Goal: Information Seeking & Learning: Learn about a topic

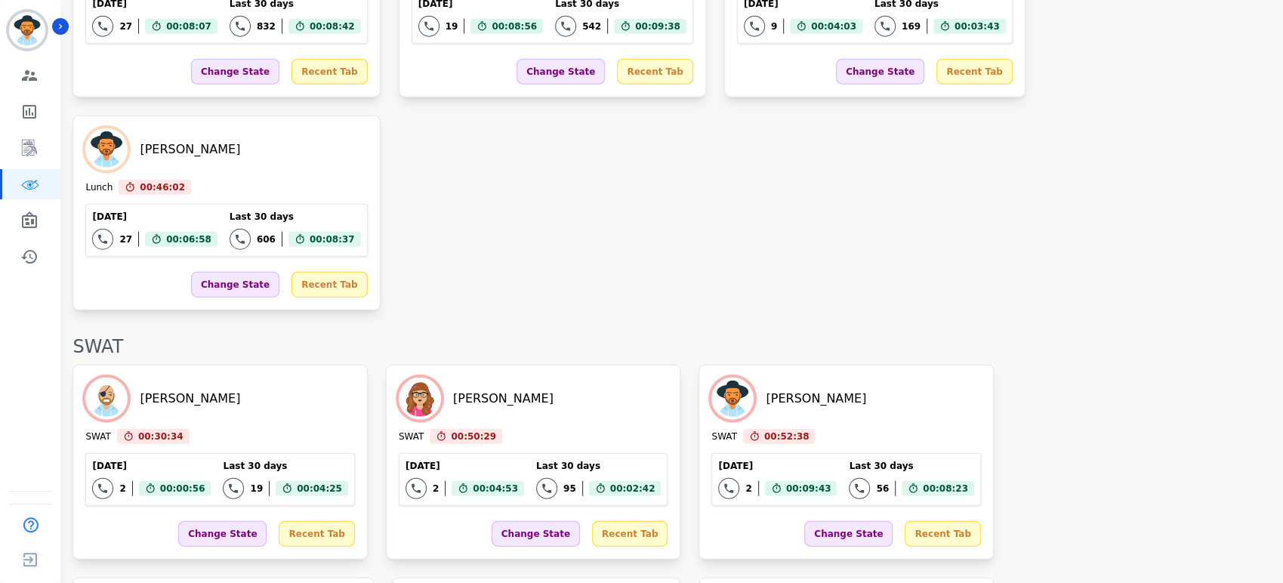
scroll to position [2752, 0]
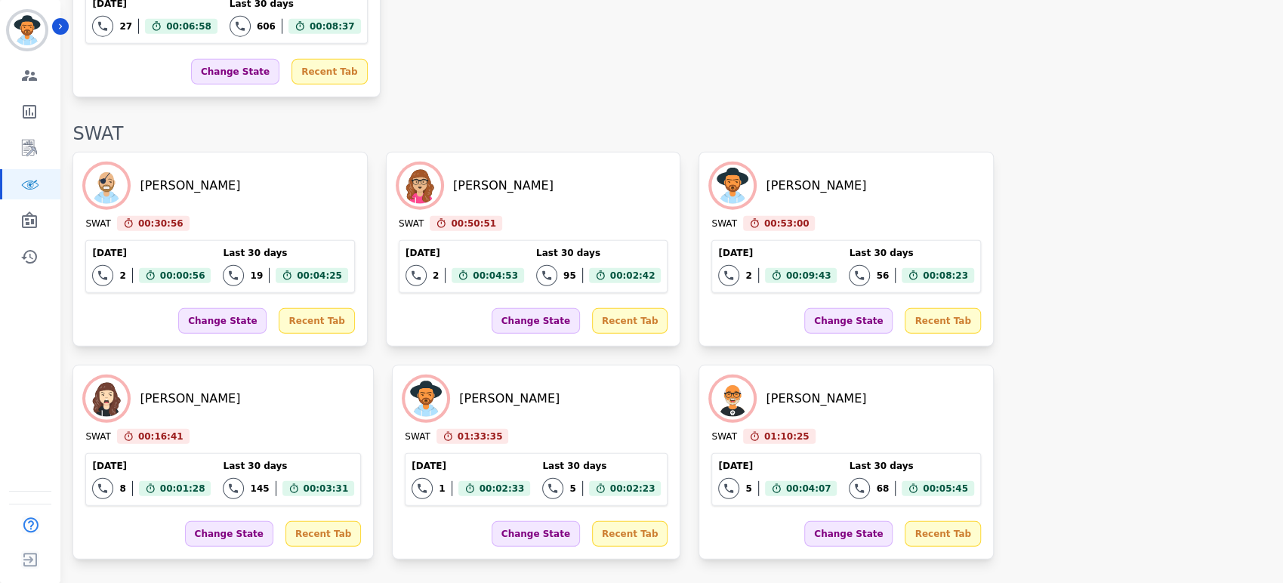
click at [757, 185] on div "[PERSON_NAME] SWAT 00:30:56 Current State: SWAT [DATE] 2 Total interactions cou…" at bounding box center [671, 356] width 1196 height 408
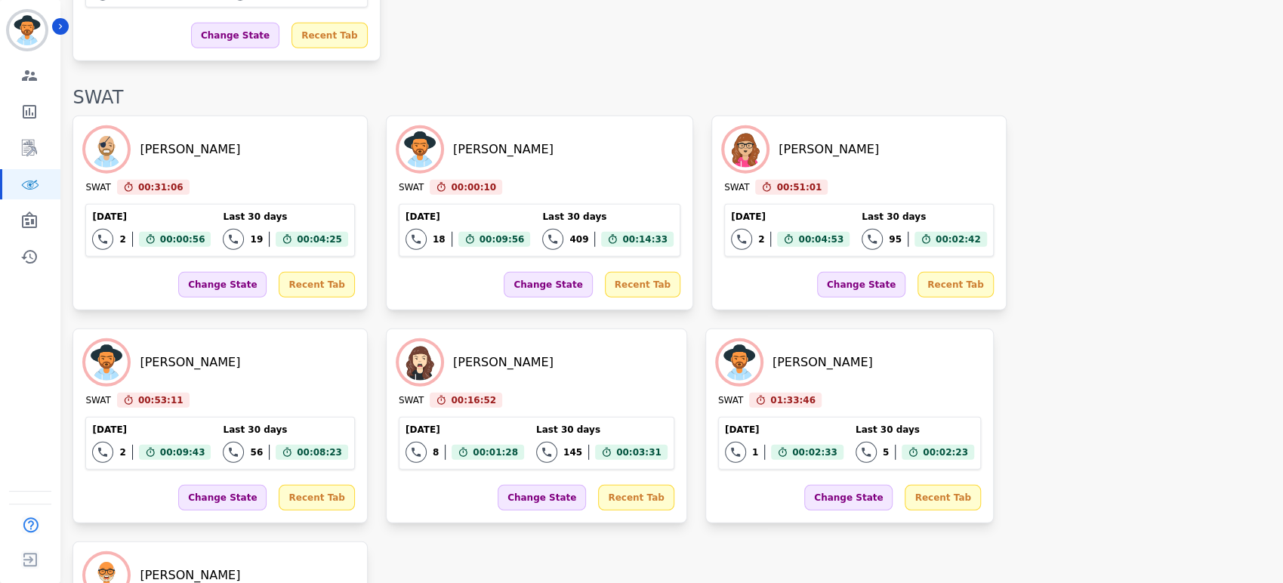
scroll to position [2503, 0]
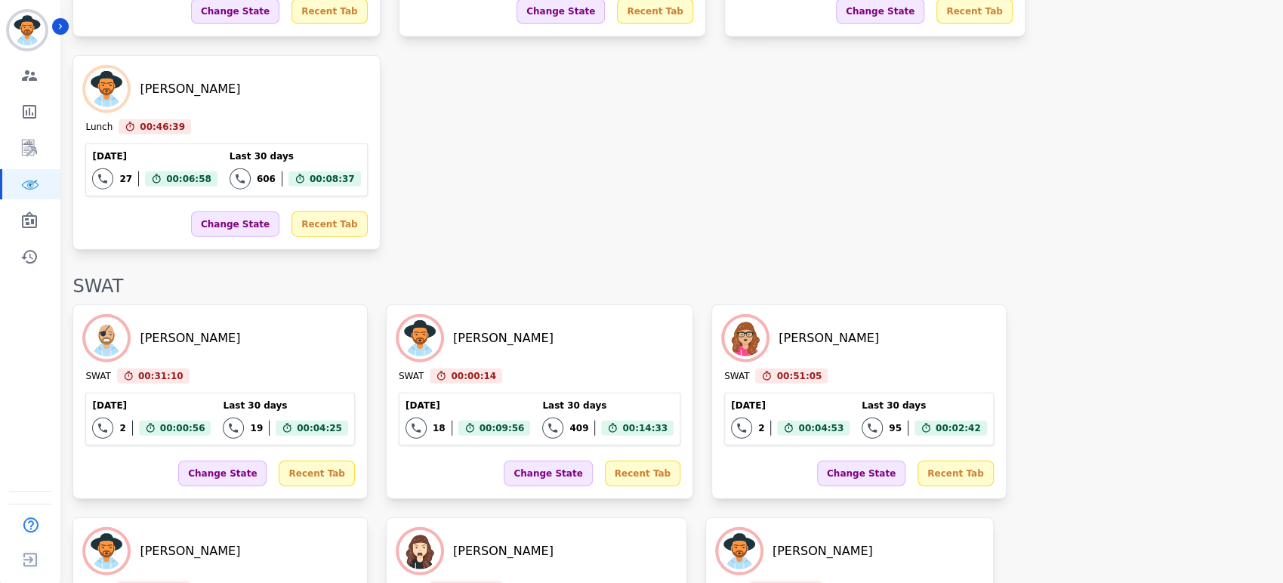
scroll to position [2442, 0]
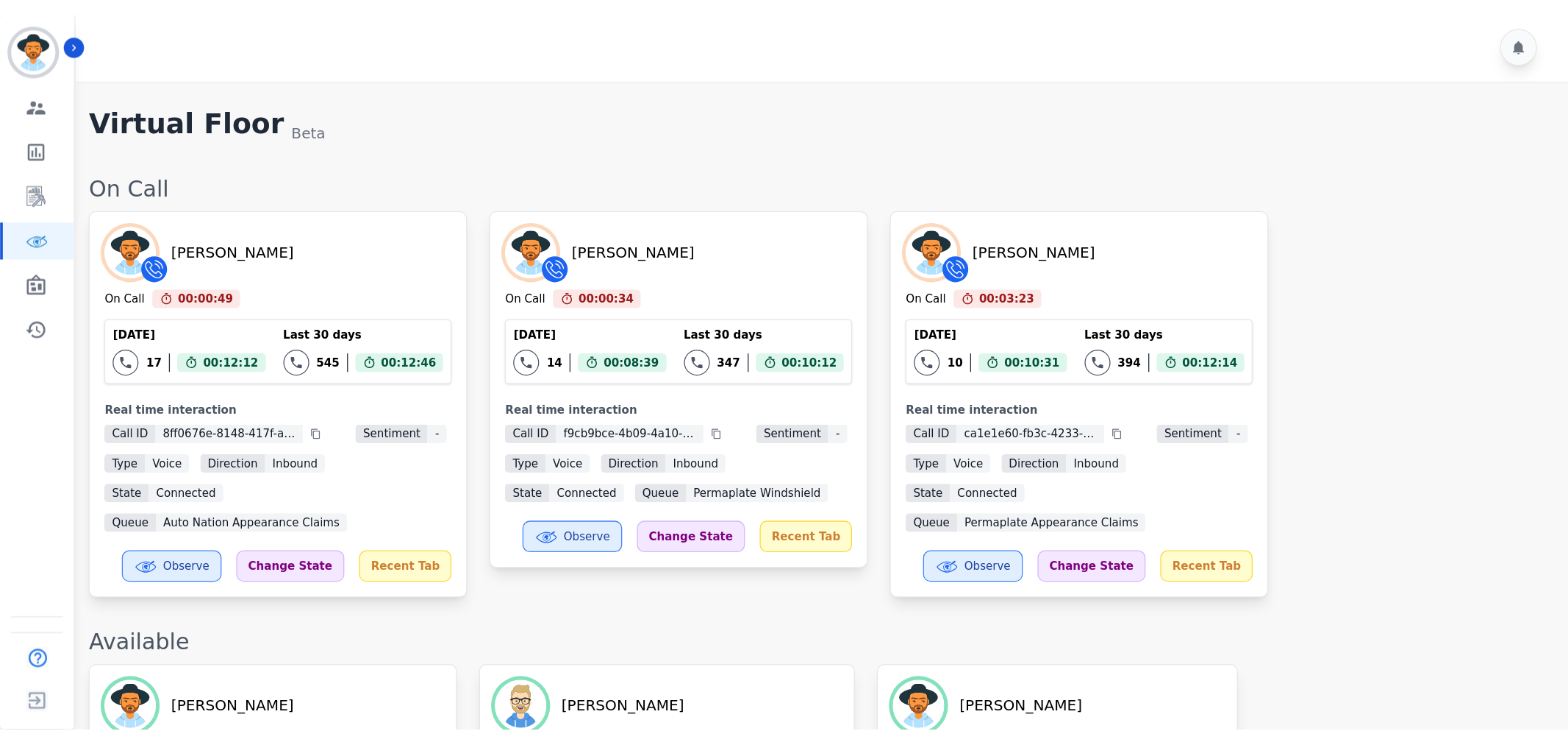
scroll to position [0, 0]
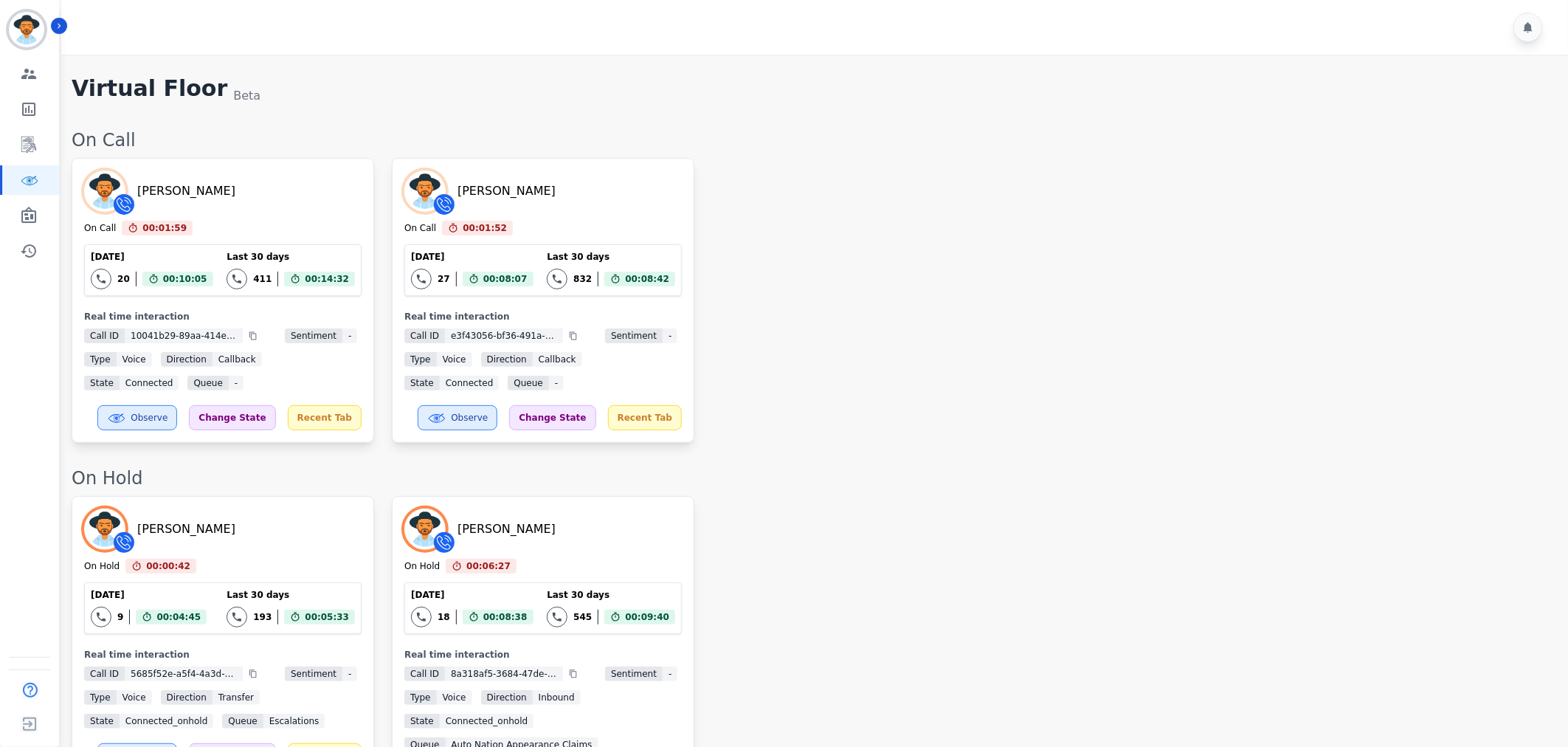
click at [968, 307] on div "George Bidwell On Call 00:01:59 Current State: On Call Today 20 Total interacti…" at bounding box center [812, 301] width 1482 height 285
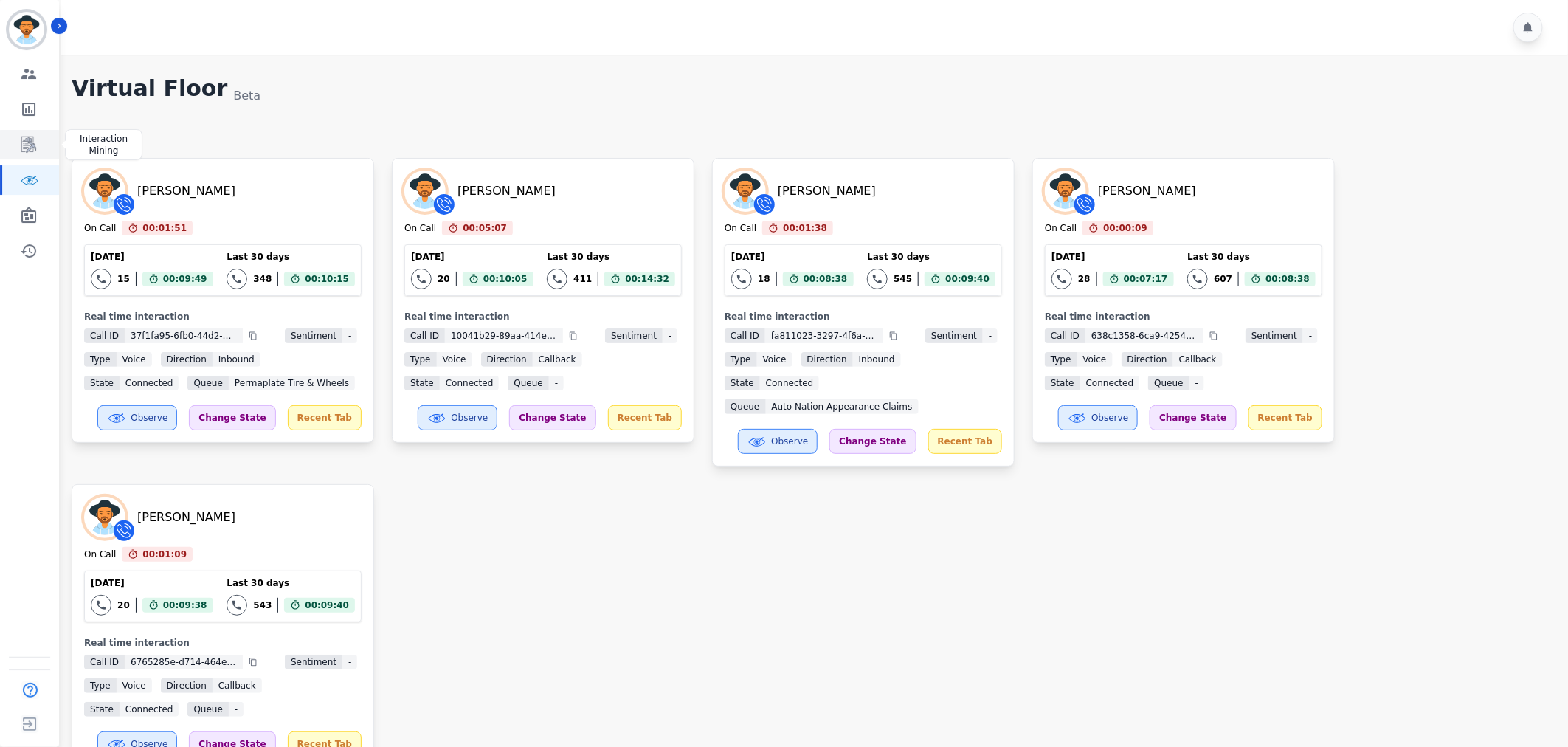
click at [22, 131] on link "Sidebar" at bounding box center [30, 145] width 57 height 29
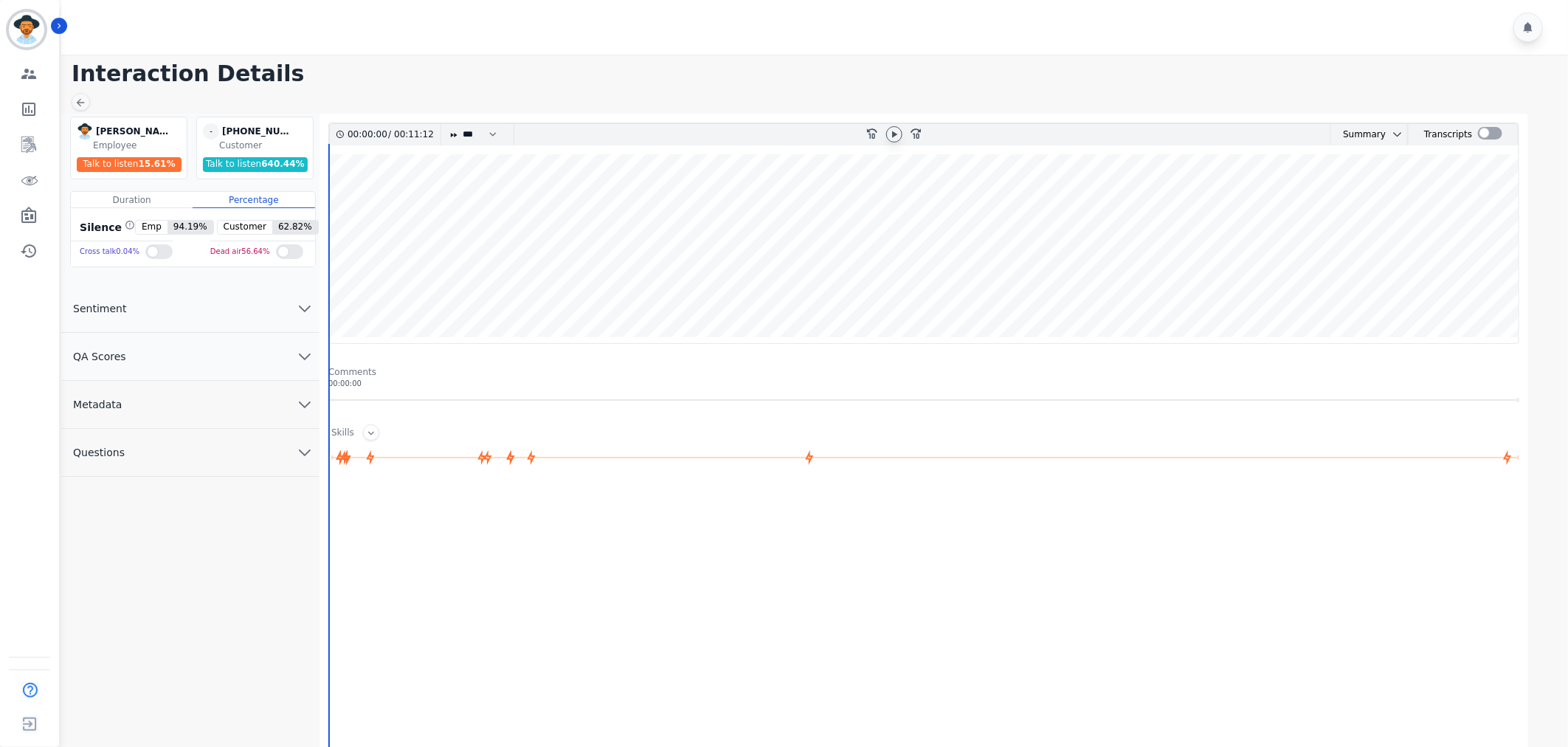
click at [891, 138] on icon at bounding box center [895, 134] width 12 height 12
click at [469, 130] on select "* * * **** * *** * ****" at bounding box center [483, 135] width 44 height 21
select select "****"
click at [461, 124] on select "* * * **** * *** * ****" at bounding box center [483, 135] width 44 height 21
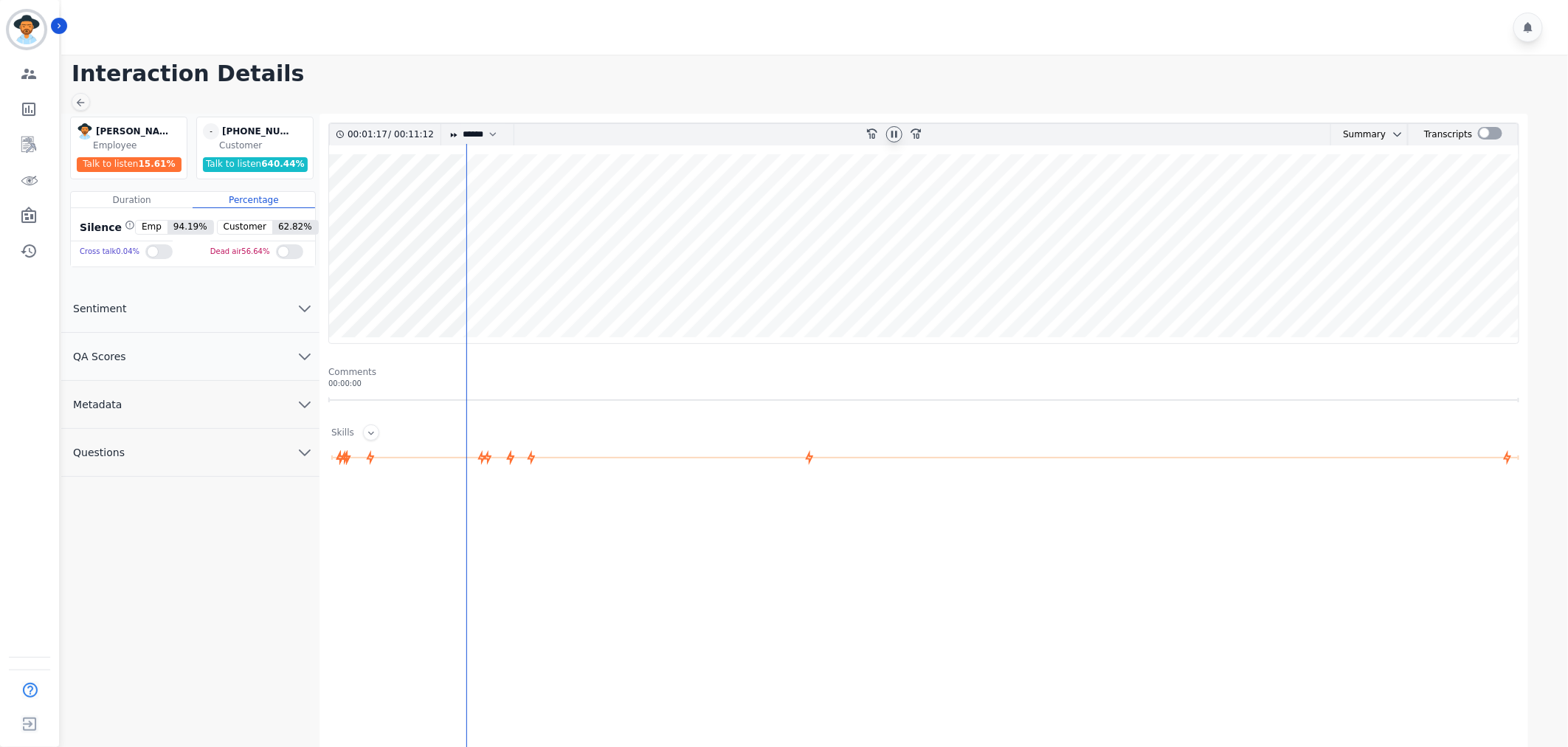
click at [889, 136] on icon at bounding box center [895, 134] width 12 height 12
click at [891, 134] on icon at bounding box center [895, 134] width 12 height 12
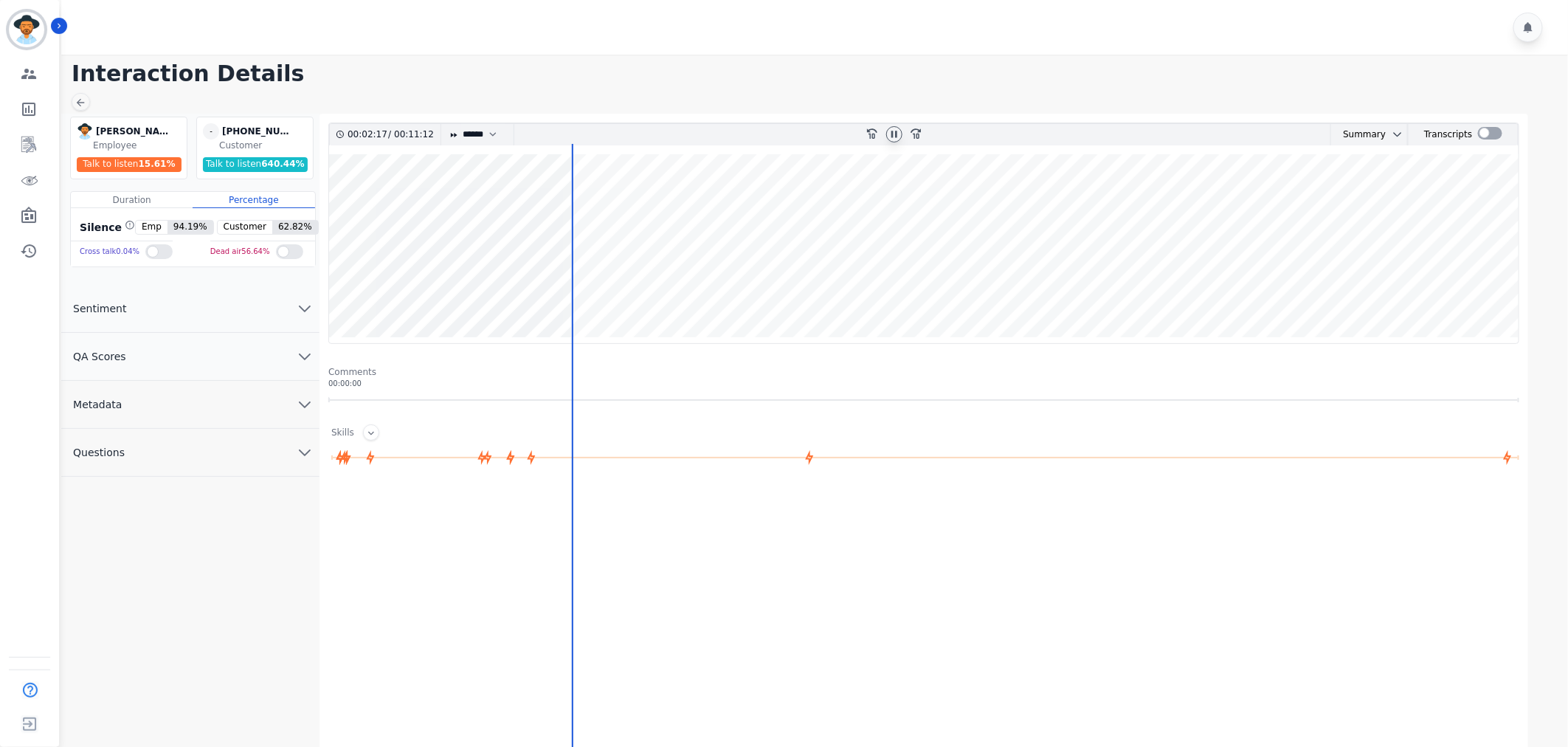
click at [586, 284] on wave at bounding box center [924, 248] width 1190 height 188
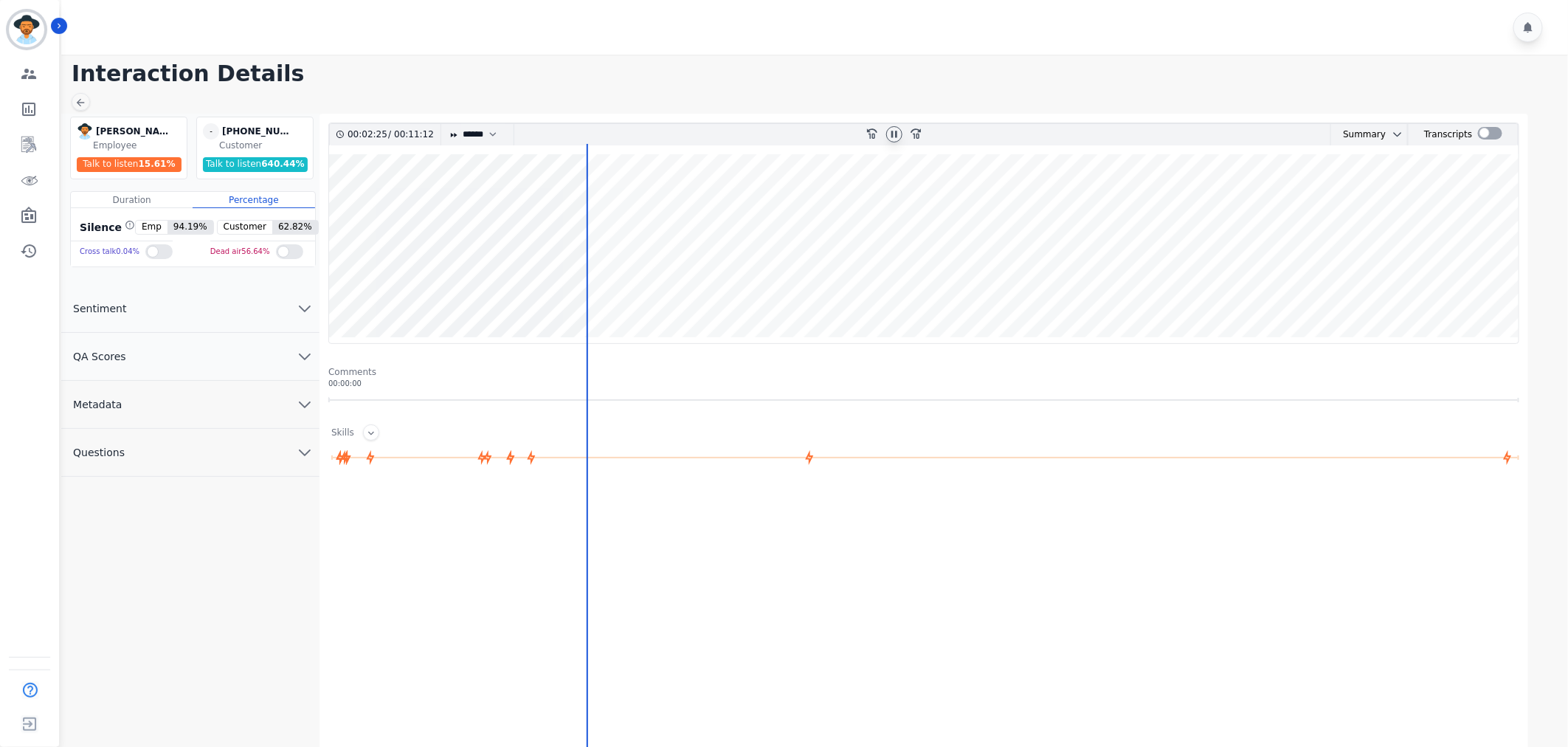
click at [599, 290] on wave at bounding box center [924, 248] width 1190 height 188
click at [620, 290] on wave at bounding box center [924, 248] width 1190 height 188
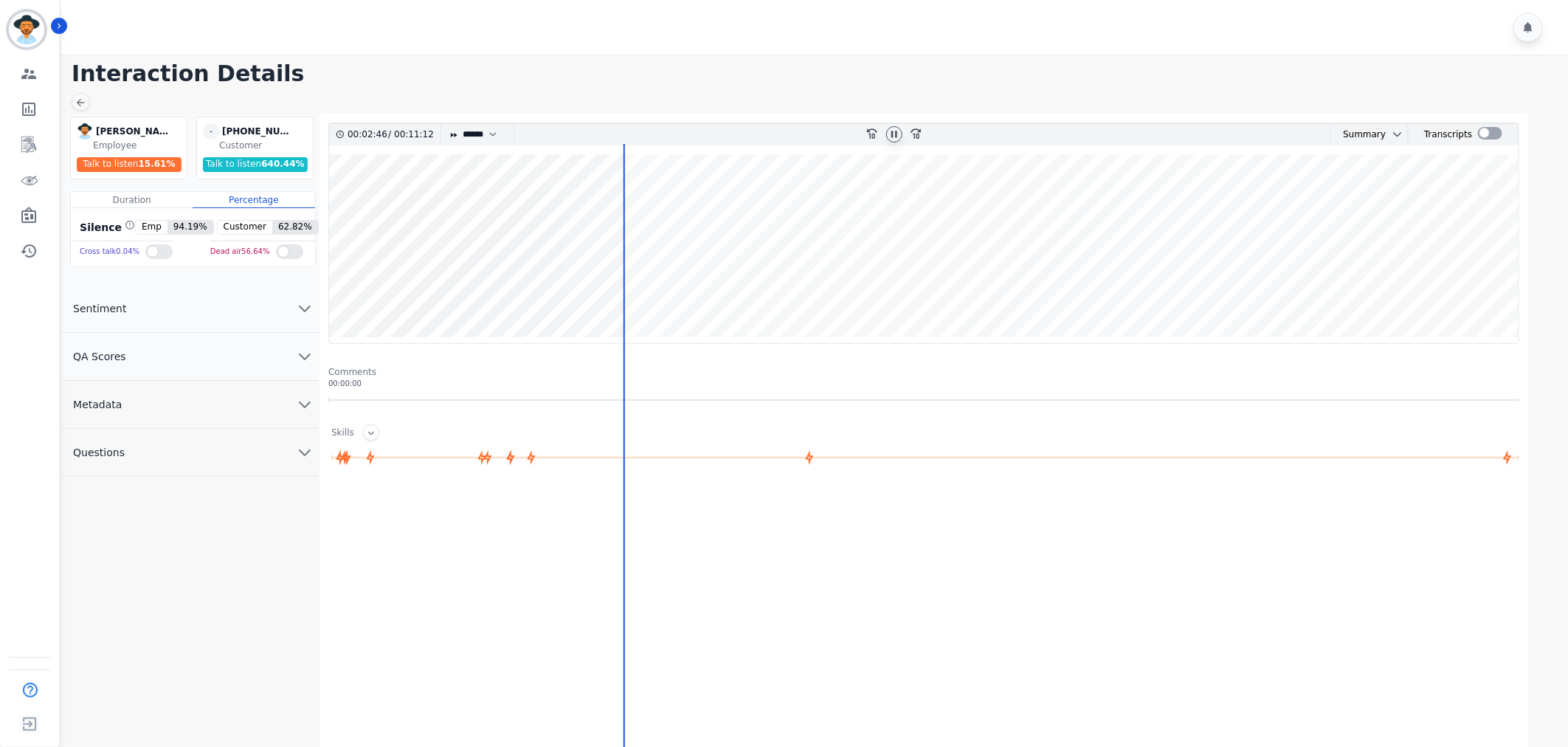
click at [645, 292] on wave at bounding box center [924, 248] width 1190 height 188
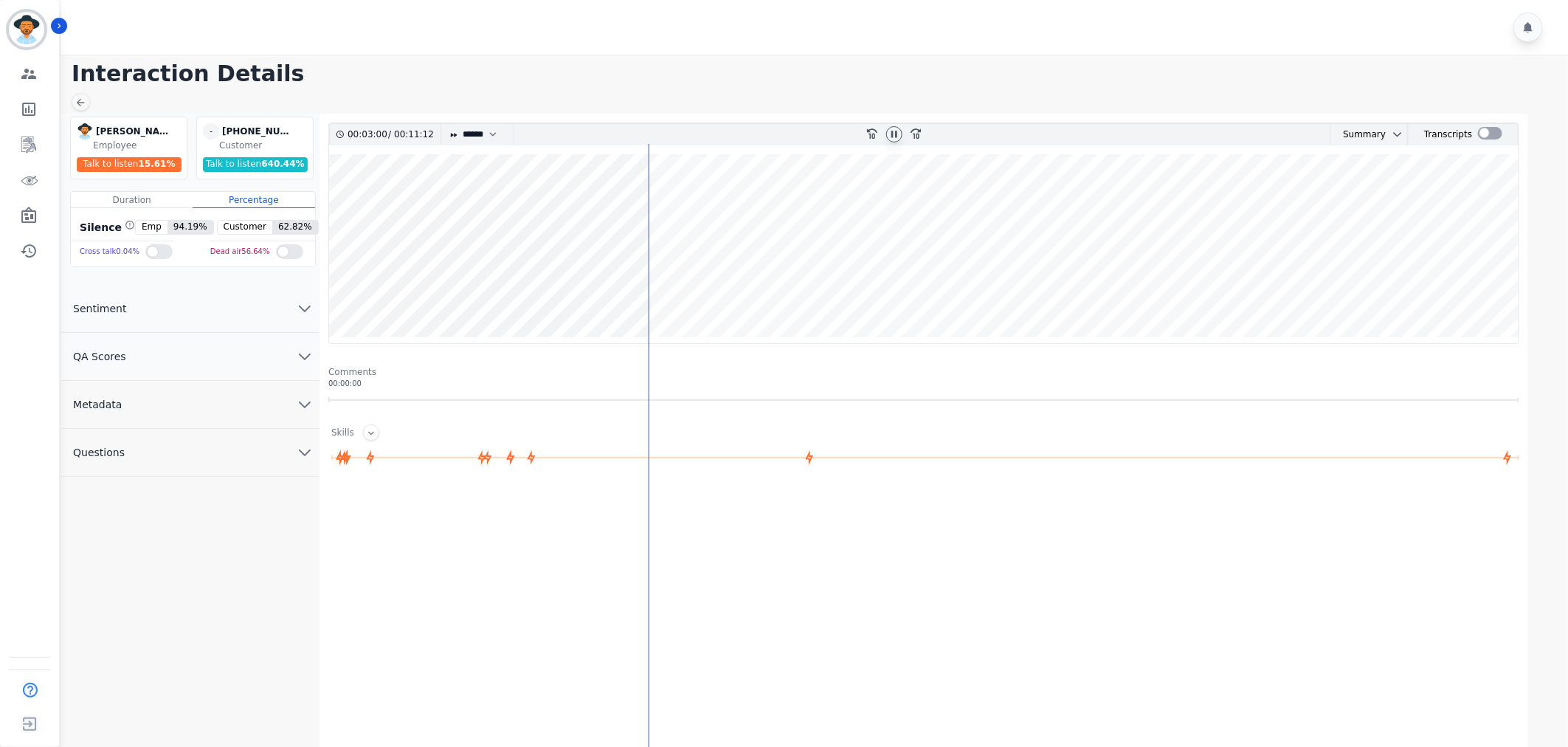
click at [664, 291] on wave at bounding box center [924, 248] width 1190 height 188
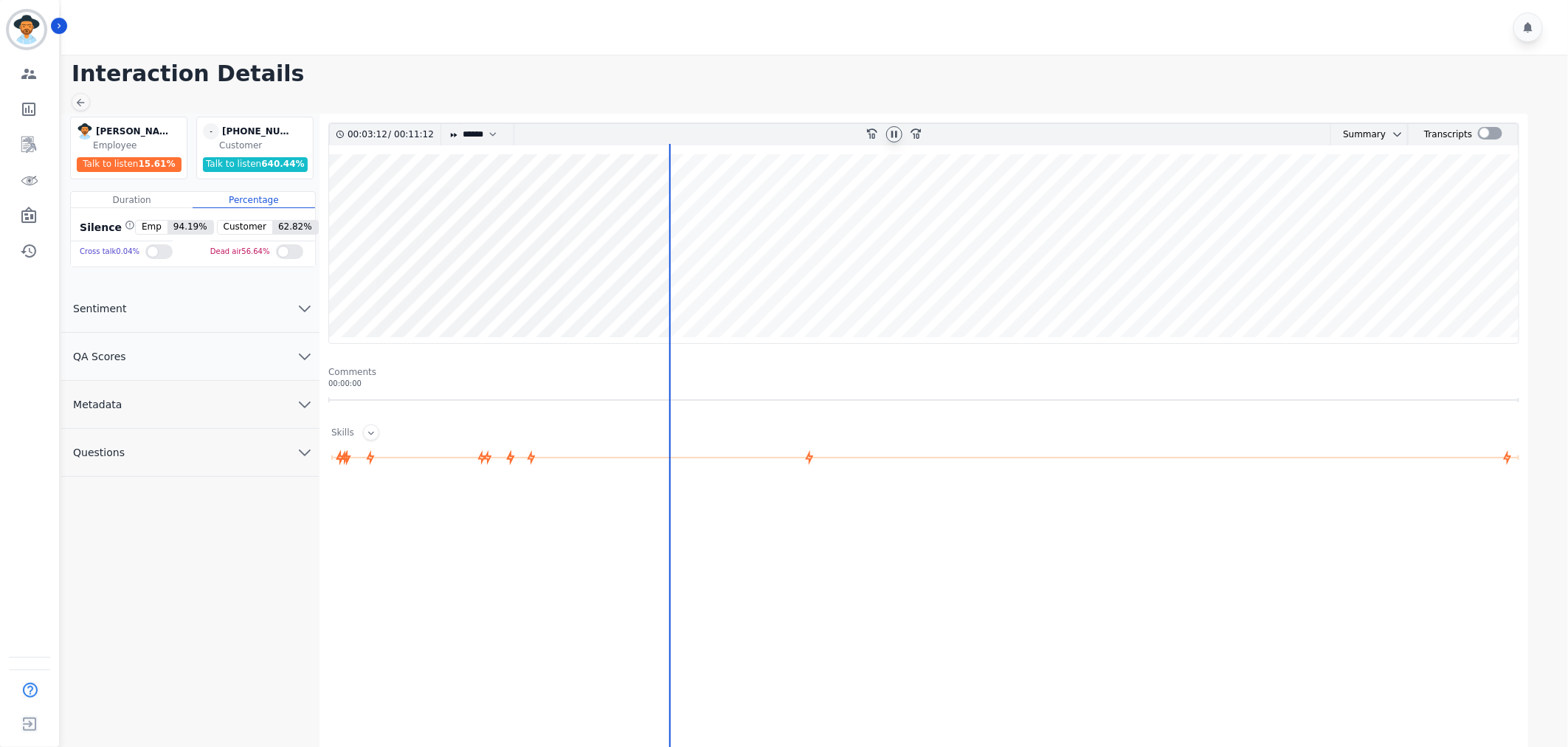
click at [688, 290] on wave at bounding box center [924, 248] width 1190 height 188
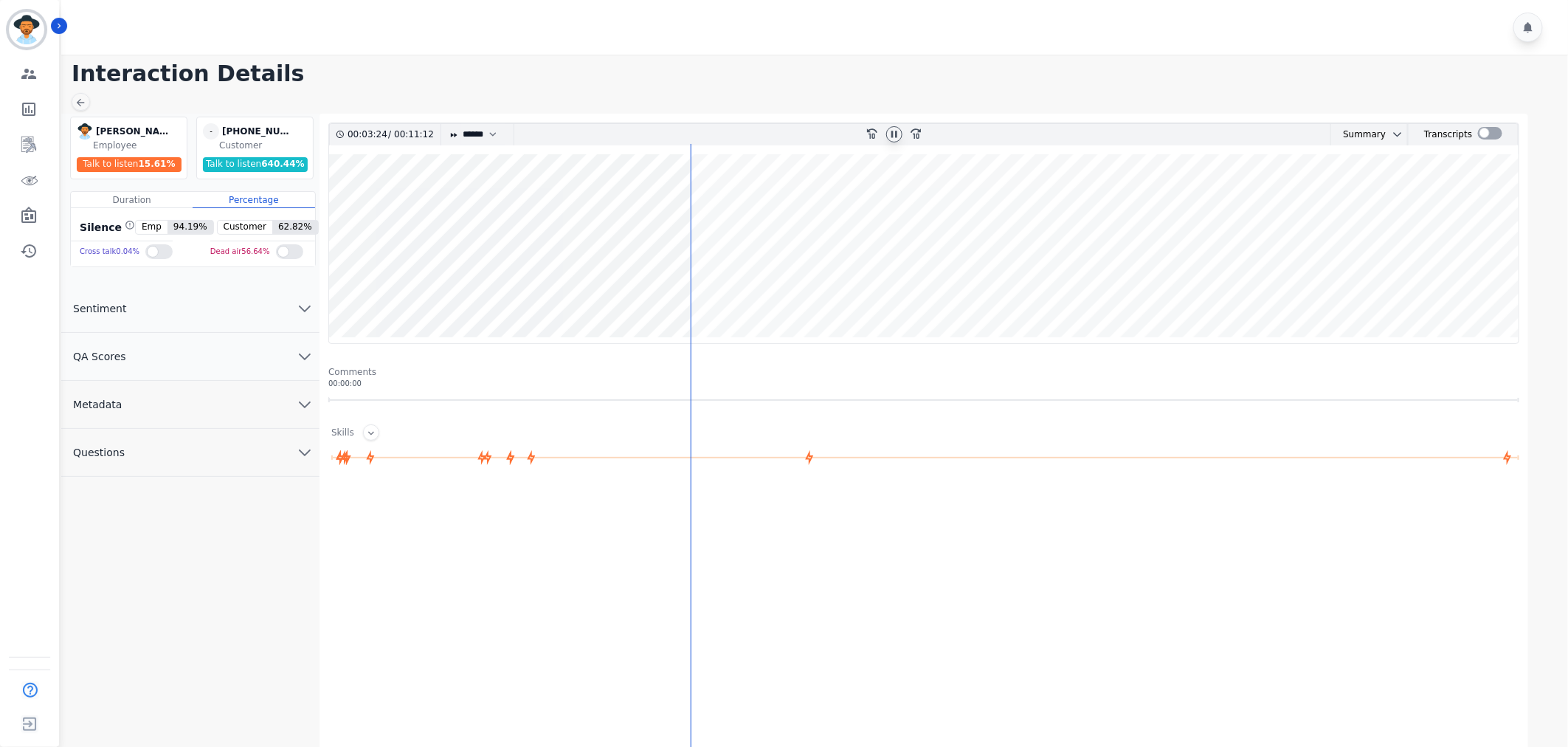
click at [702, 291] on wave at bounding box center [924, 248] width 1190 height 188
click at [714, 290] on wave at bounding box center [924, 248] width 1190 height 188
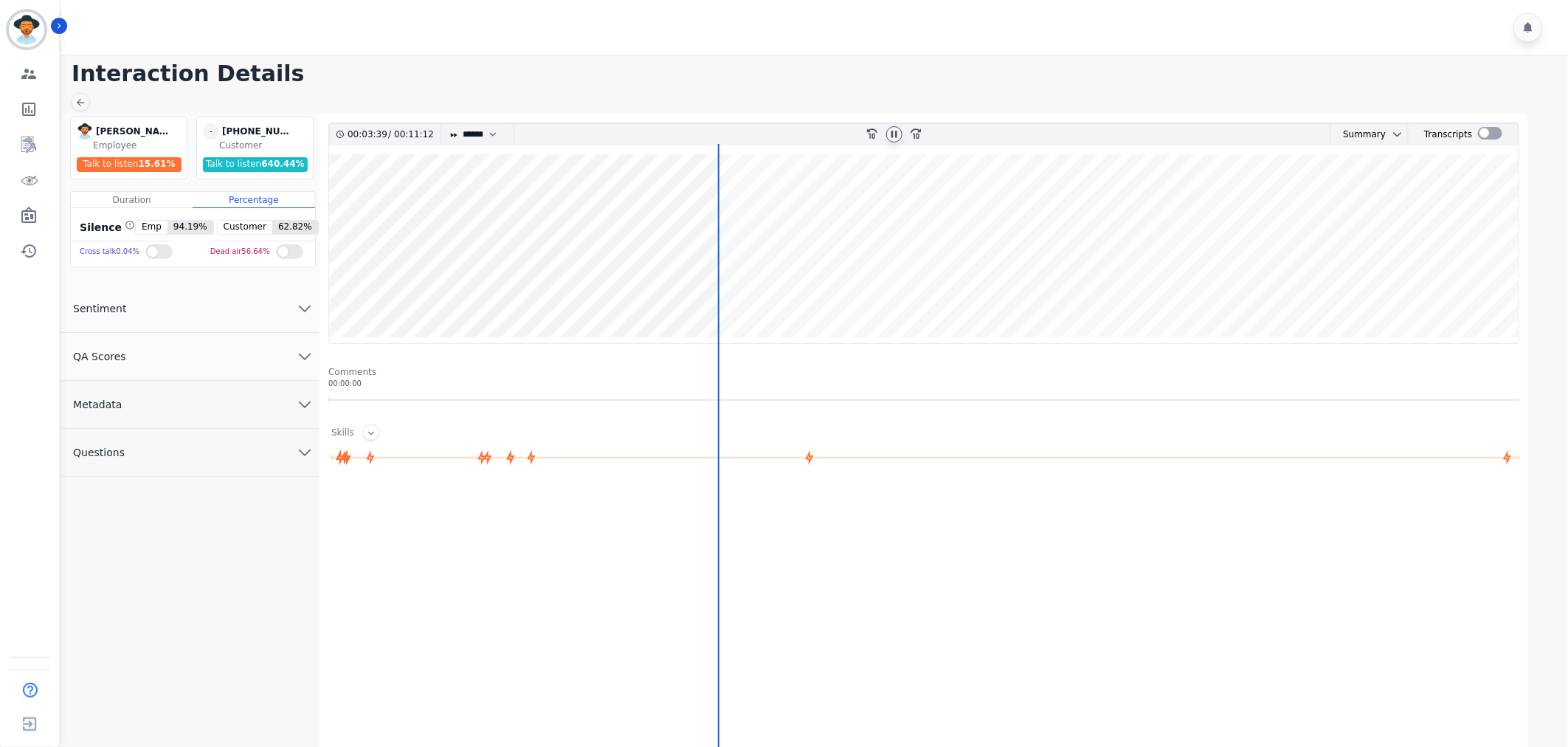
click at [726, 290] on wave at bounding box center [924, 248] width 1190 height 188
click at [684, 290] on wave at bounding box center [924, 248] width 1190 height 188
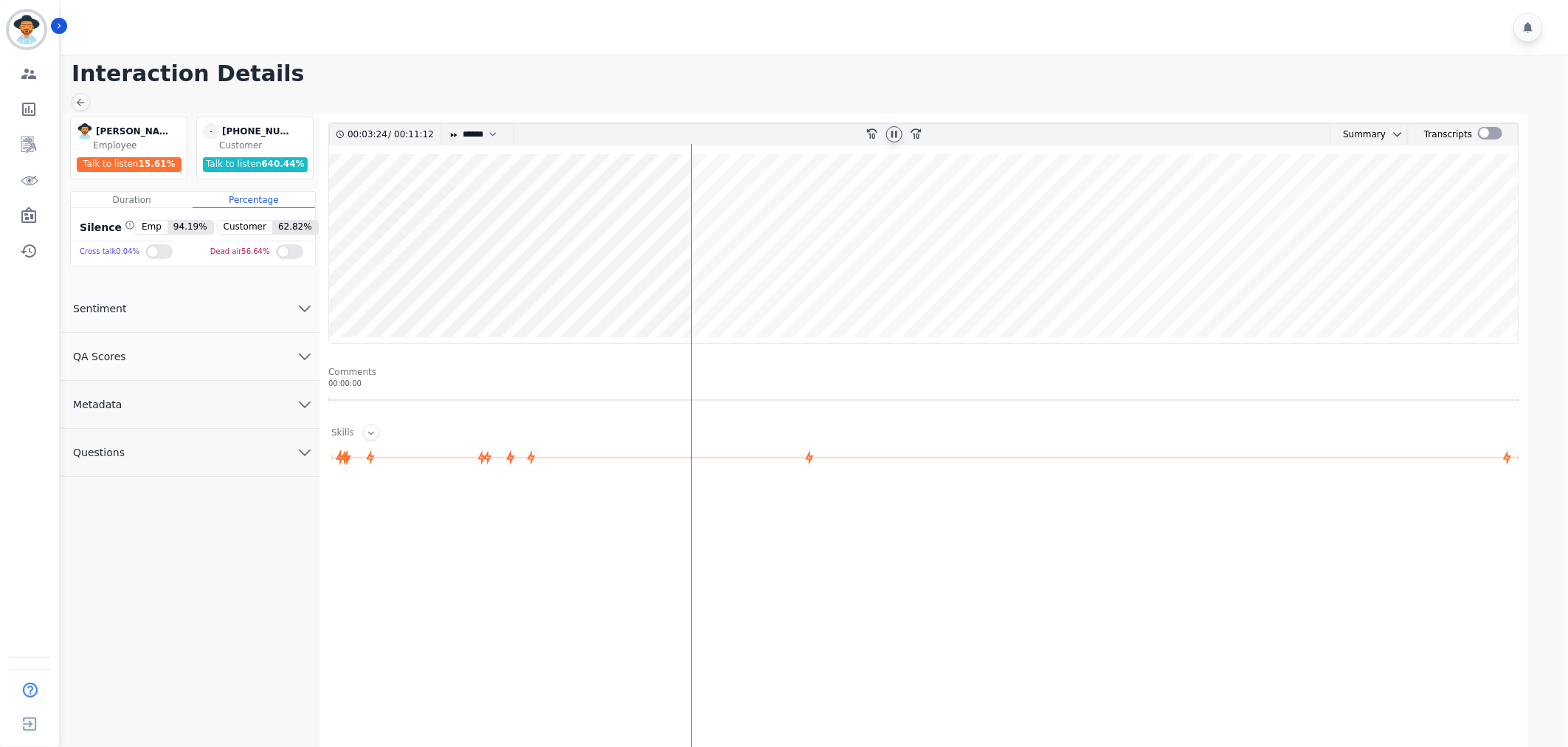
click at [729, 35] on div at bounding box center [817, 27] width 1511 height 55
click at [801, 285] on wave at bounding box center [924, 248] width 1190 height 188
click at [1483, 134] on div at bounding box center [1490, 133] width 24 height 13
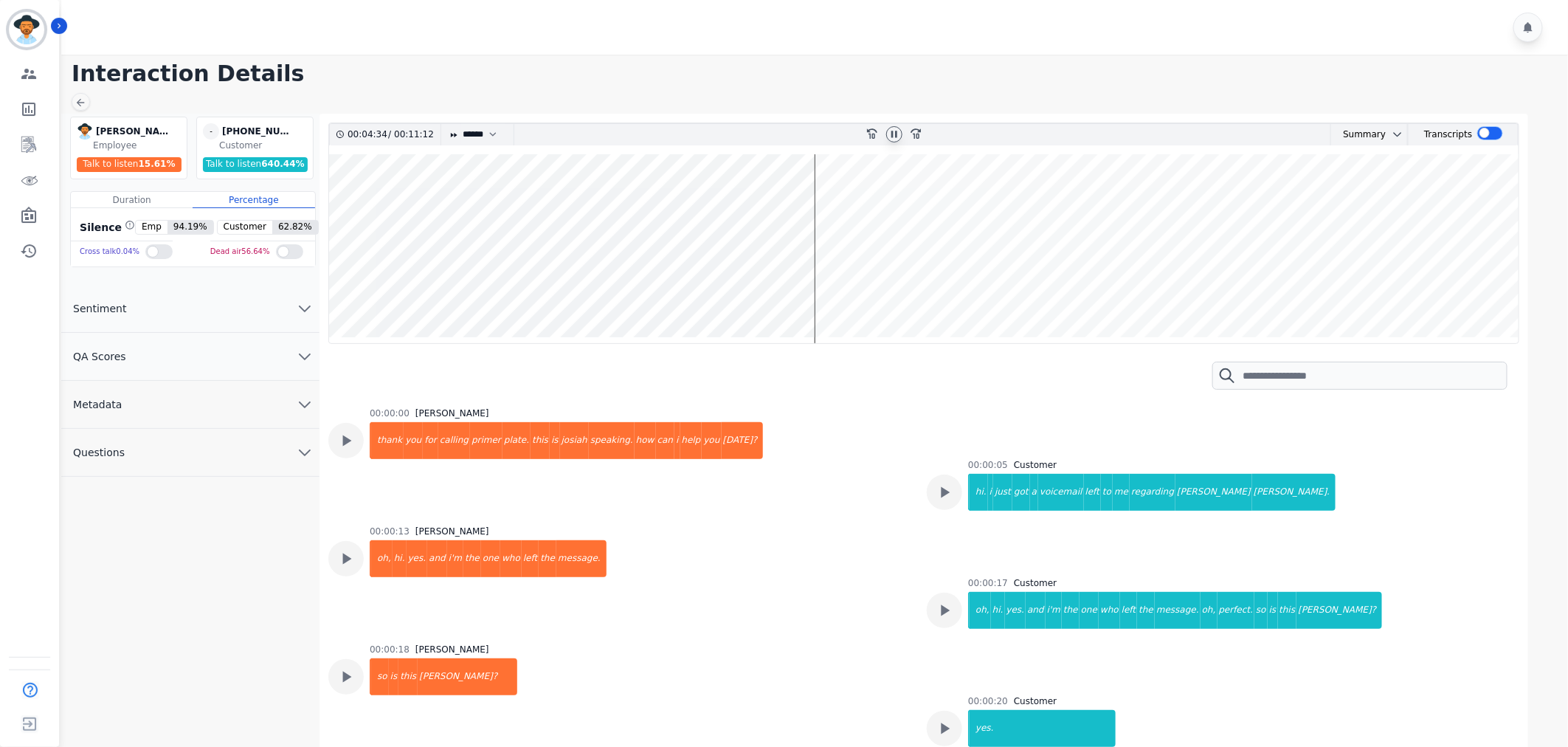
scroll to position [82, 0]
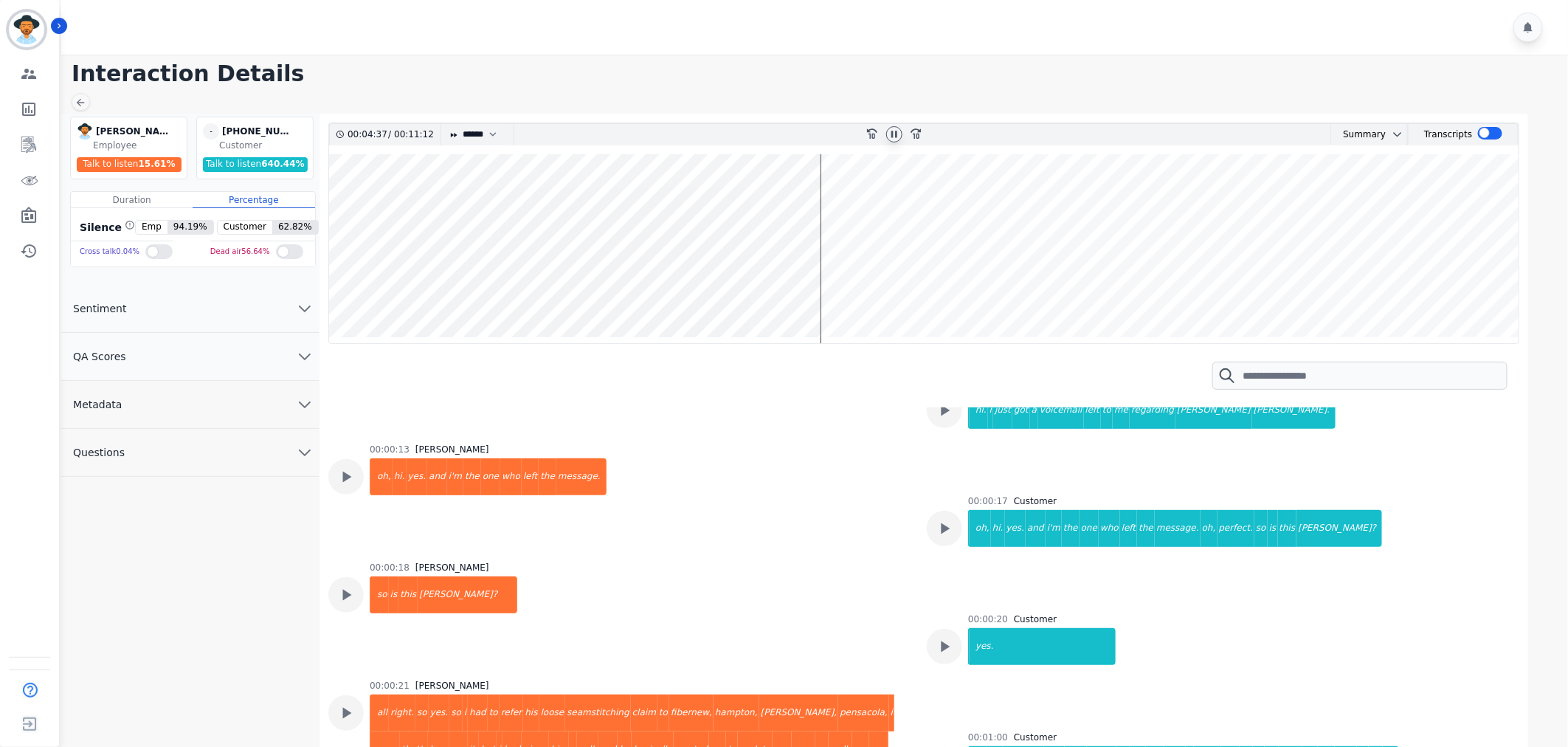
click at [756, 285] on wave at bounding box center [924, 248] width 1190 height 188
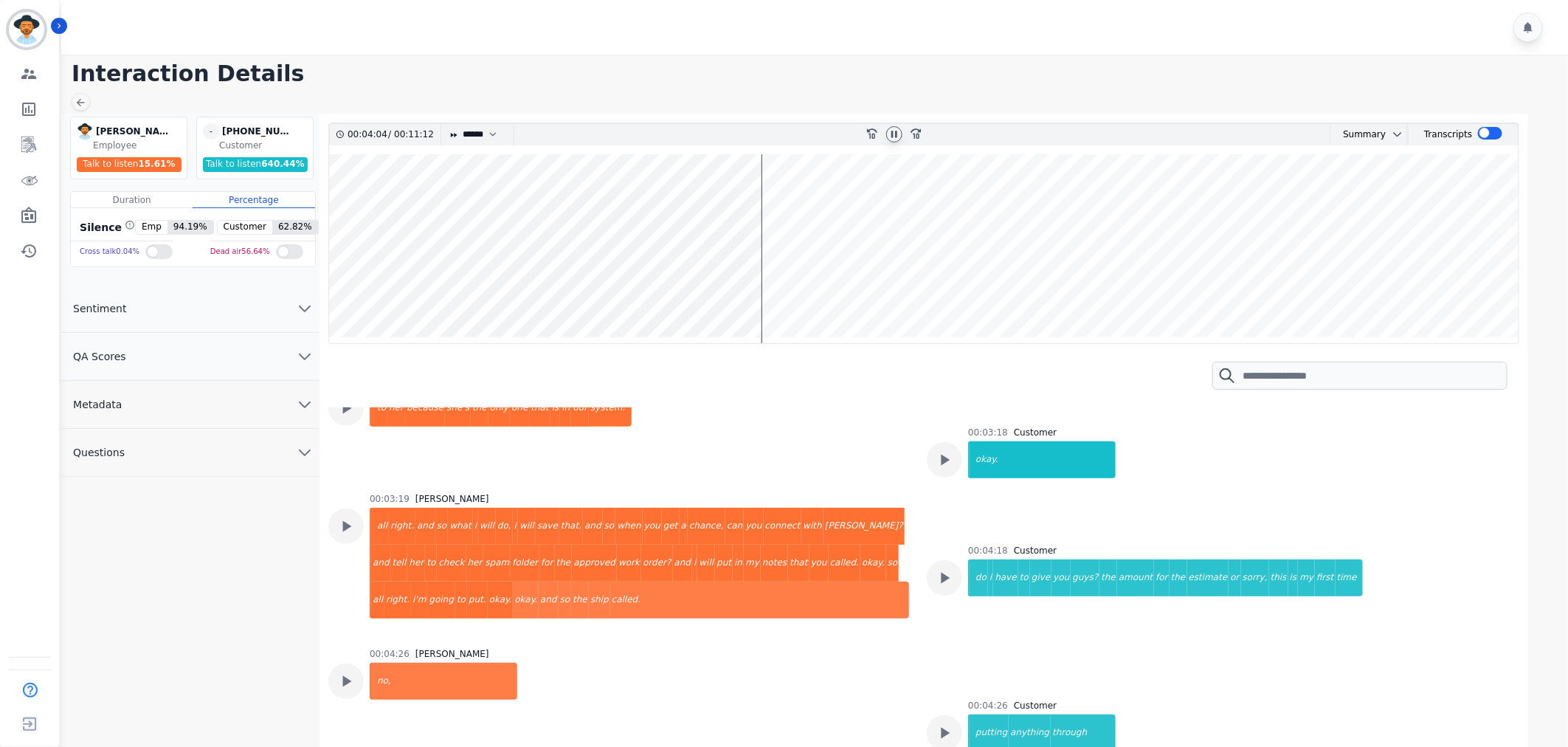
scroll to position [1124, 0]
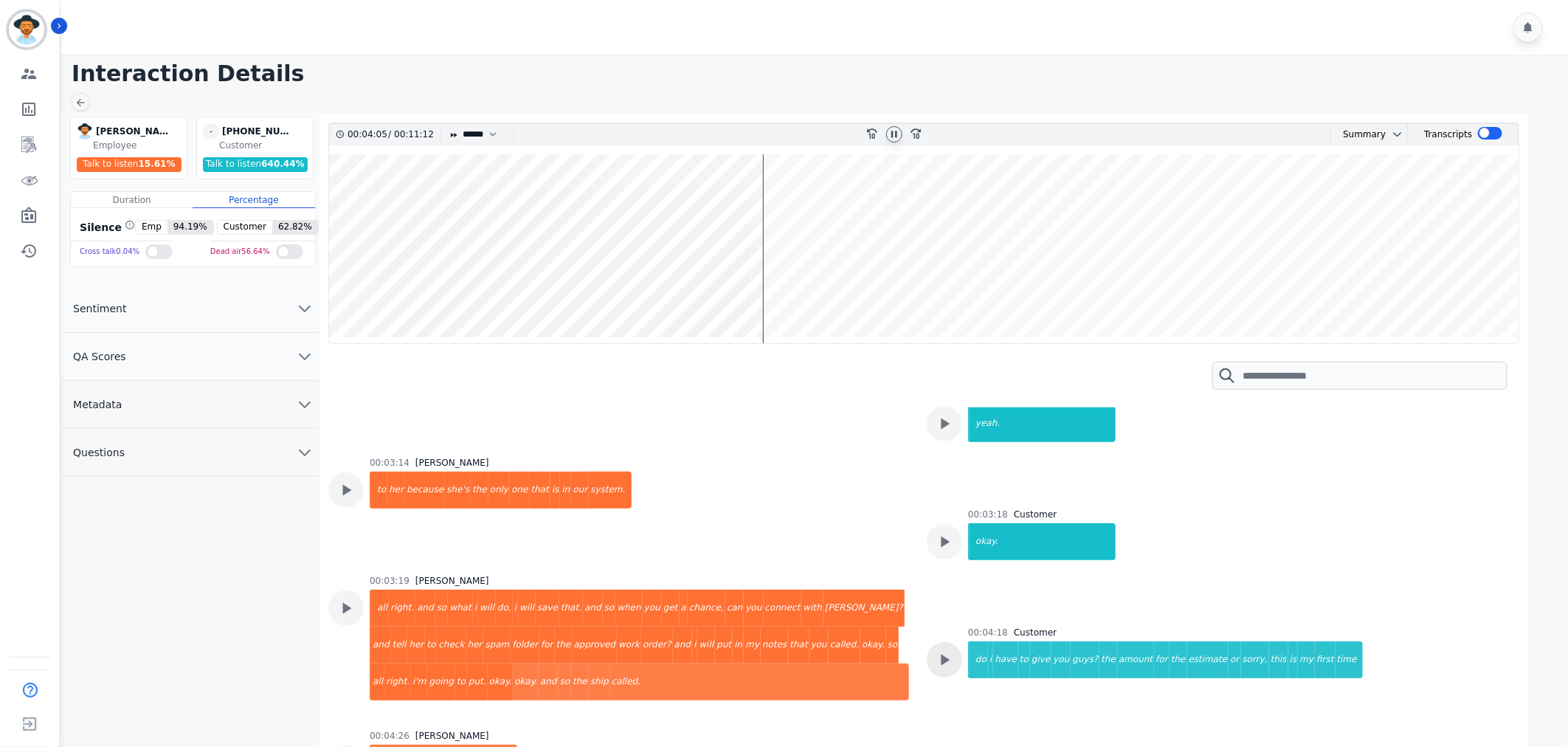
click at [945, 650] on icon at bounding box center [945, 660] width 20 height 20
click at [340, 590] on div at bounding box center [346, 607] width 35 height 35
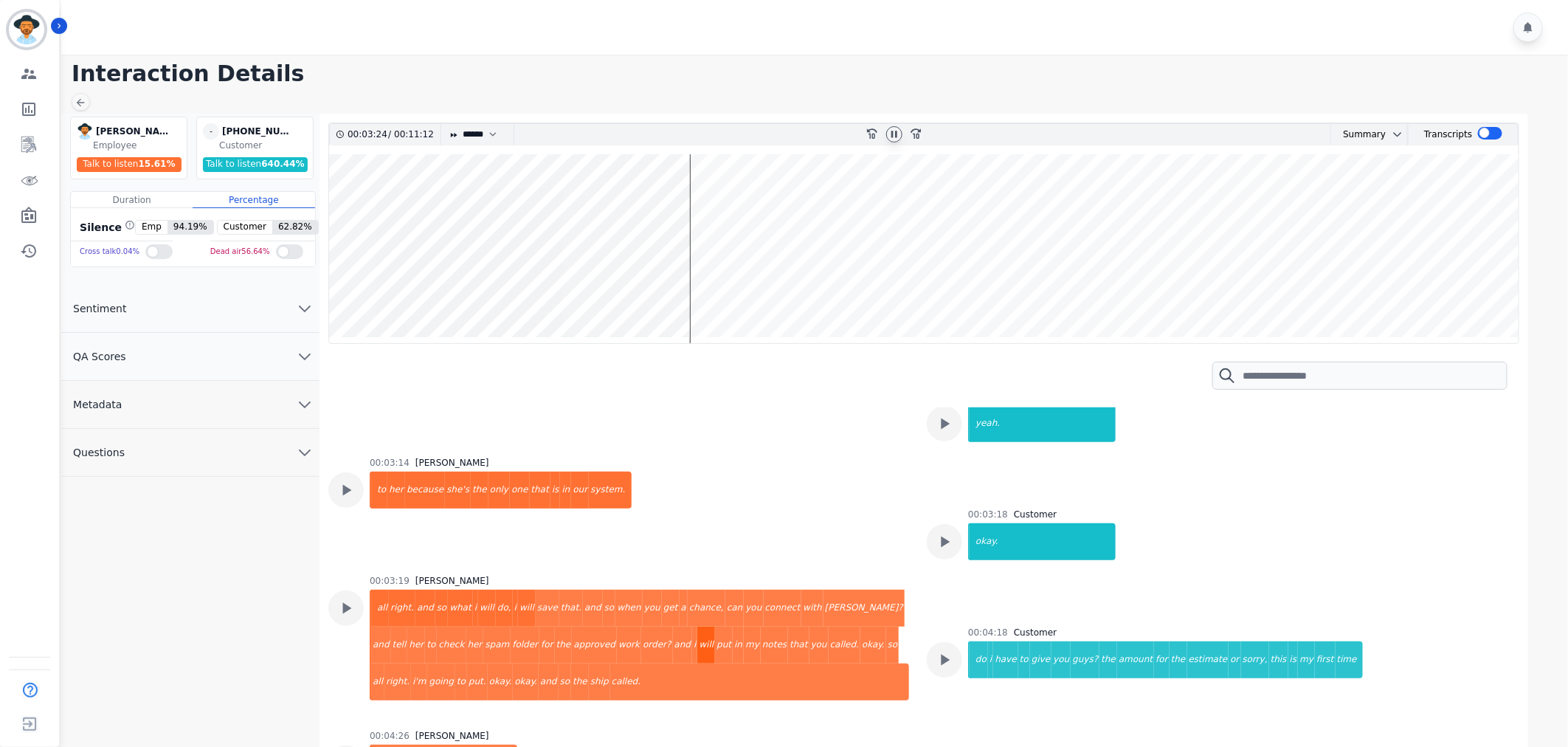
click at [698, 626] on div "will" at bounding box center [706, 644] width 18 height 37
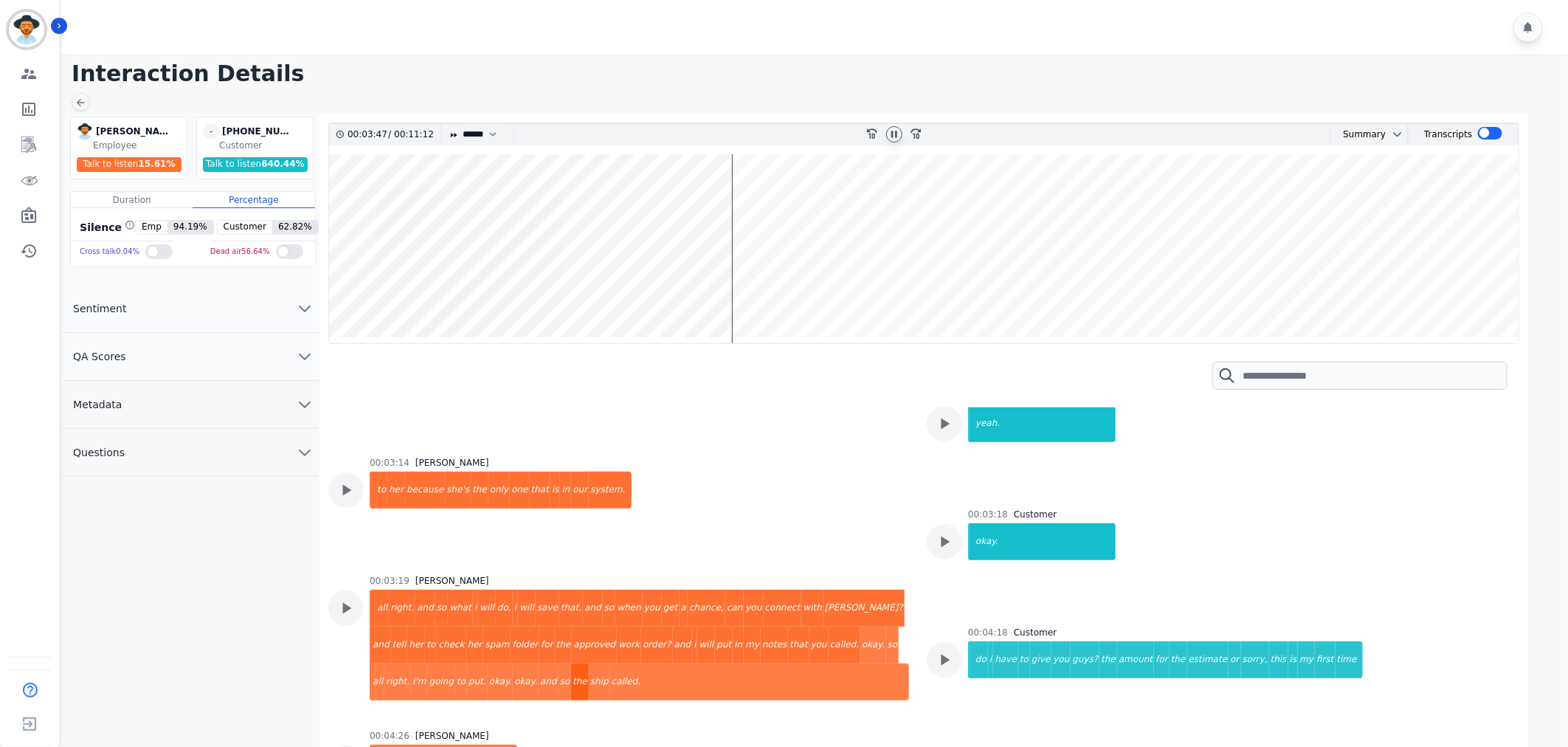
click at [572, 663] on div "the" at bounding box center [580, 682] width 18 height 37
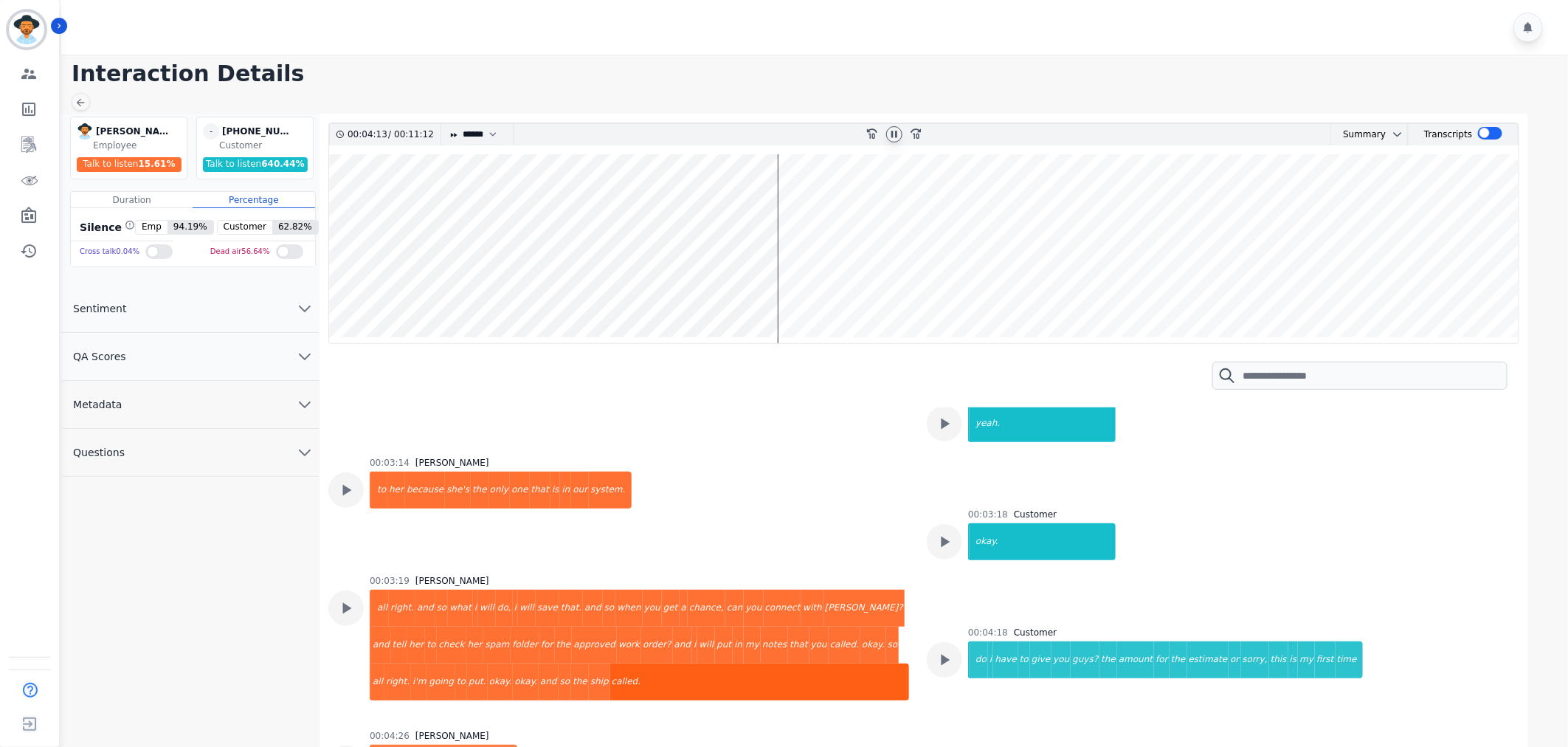
click at [611, 663] on div "called." at bounding box center [760, 682] width 299 height 37
click at [953, 642] on div at bounding box center [945, 659] width 35 height 35
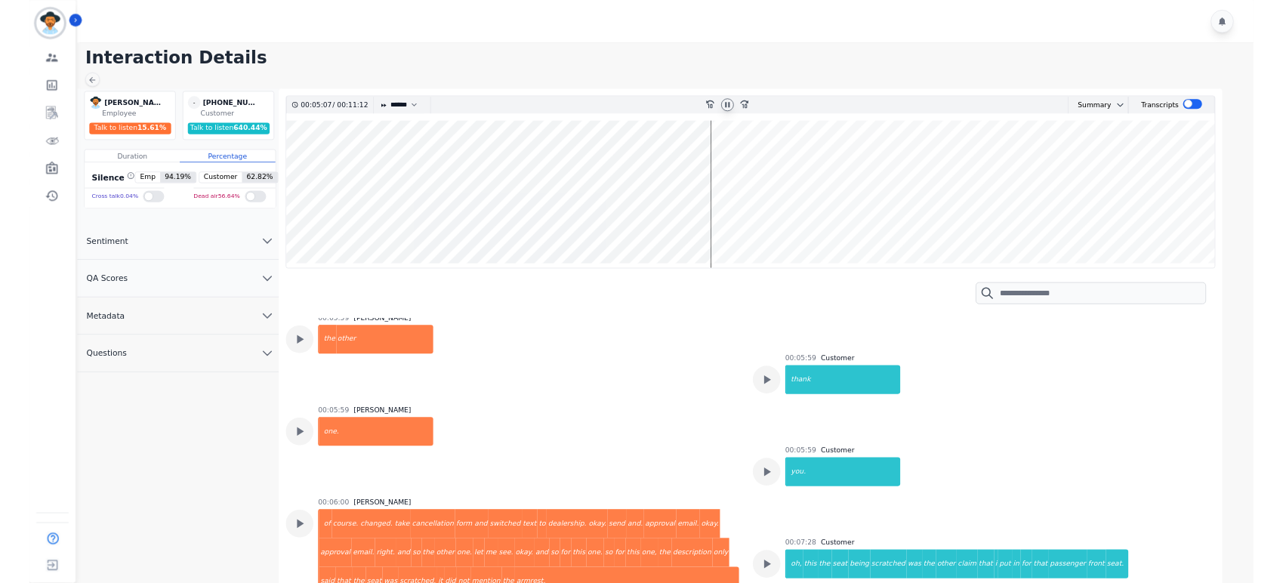
scroll to position [2578, 0]
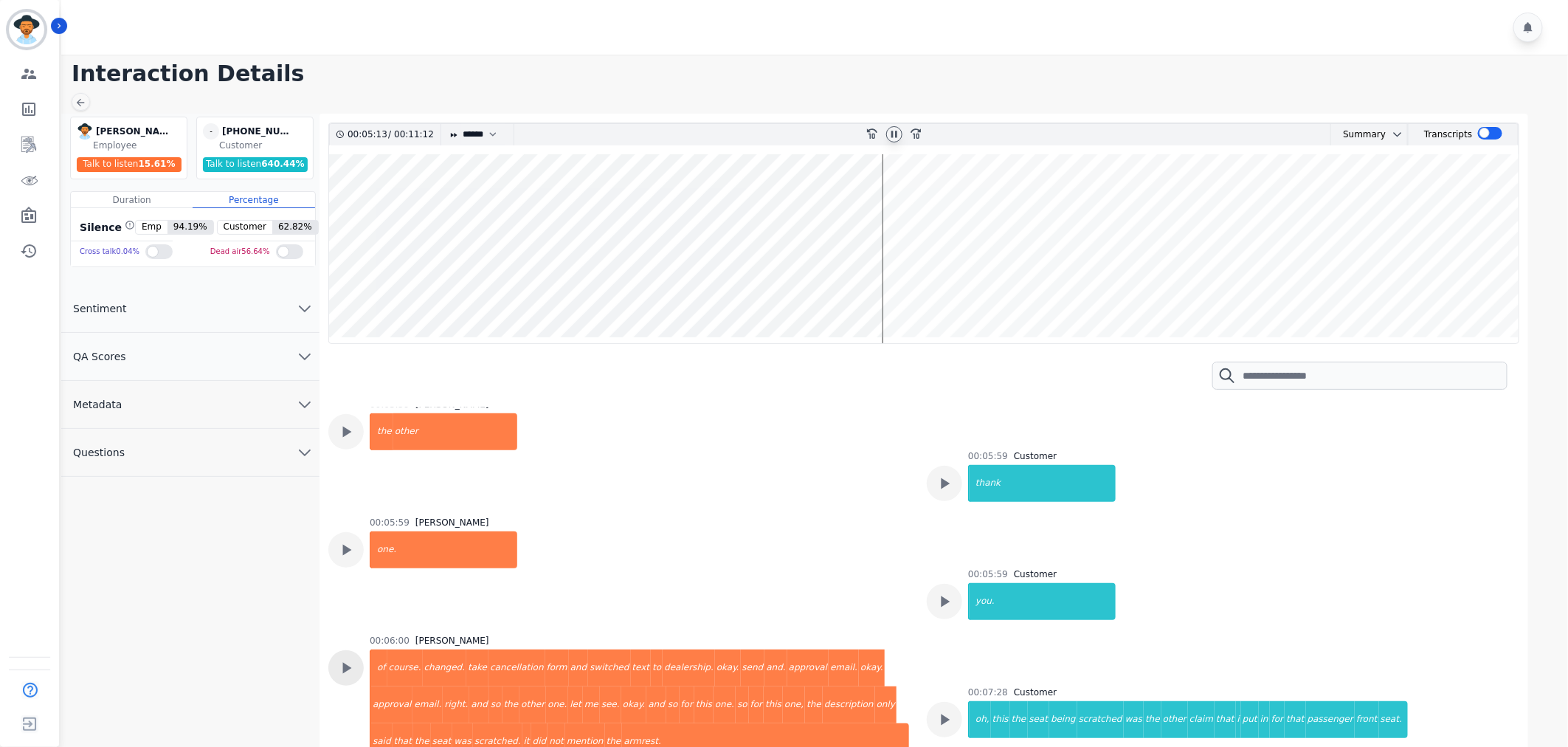
click at [340, 658] on icon at bounding box center [346, 668] width 20 height 20
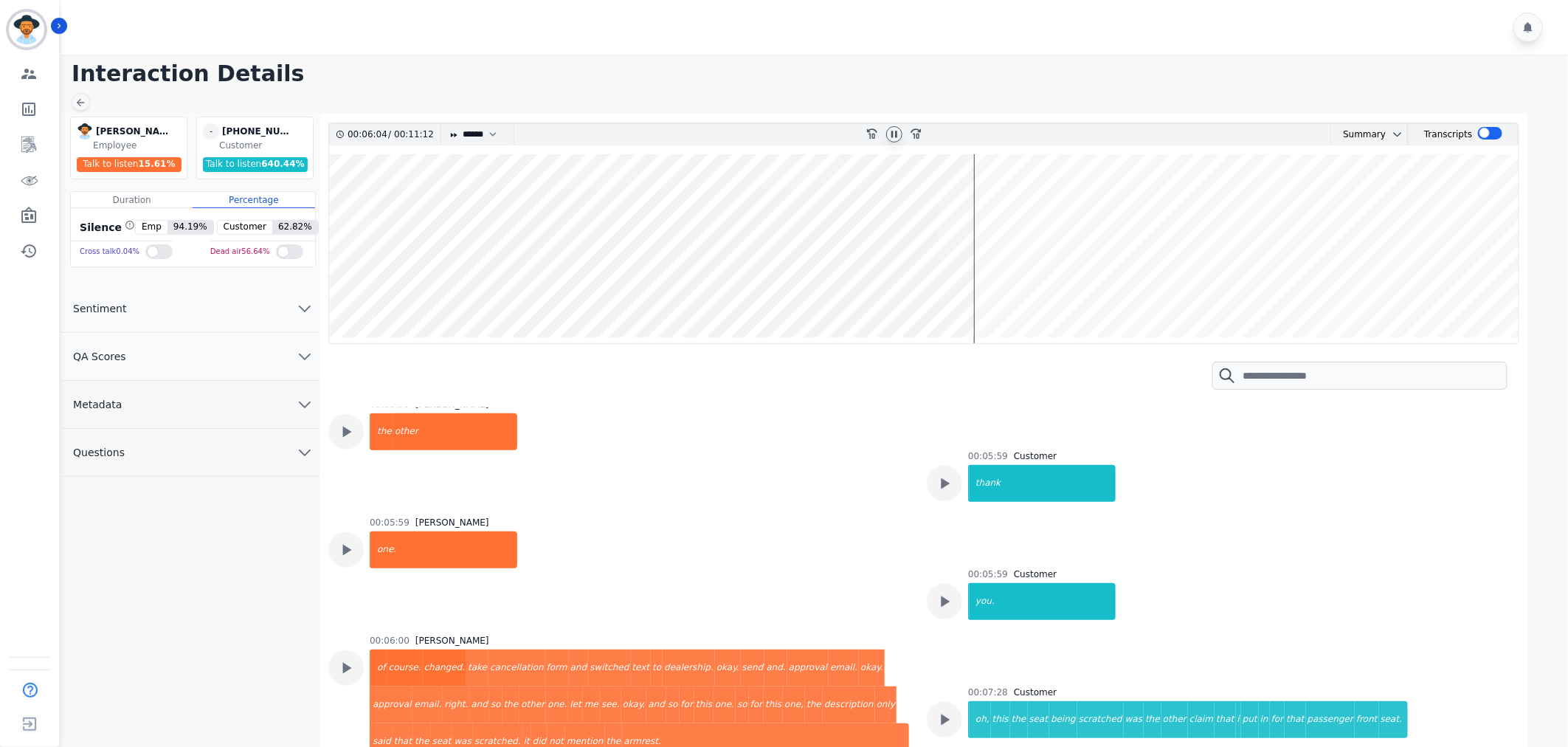
click at [898, 114] on div "00:06:04 / 00:11:12 * * * **** * *** * **** rewind-10 fast-forward-10 Summary A…" at bounding box center [923, 462] width 1208 height 698
click at [894, 144] on div at bounding box center [894, 135] width 22 height 21
click at [895, 136] on icon at bounding box center [895, 134] width 12 height 12
click at [34, 190] on link "Sidebar" at bounding box center [30, 180] width 57 height 29
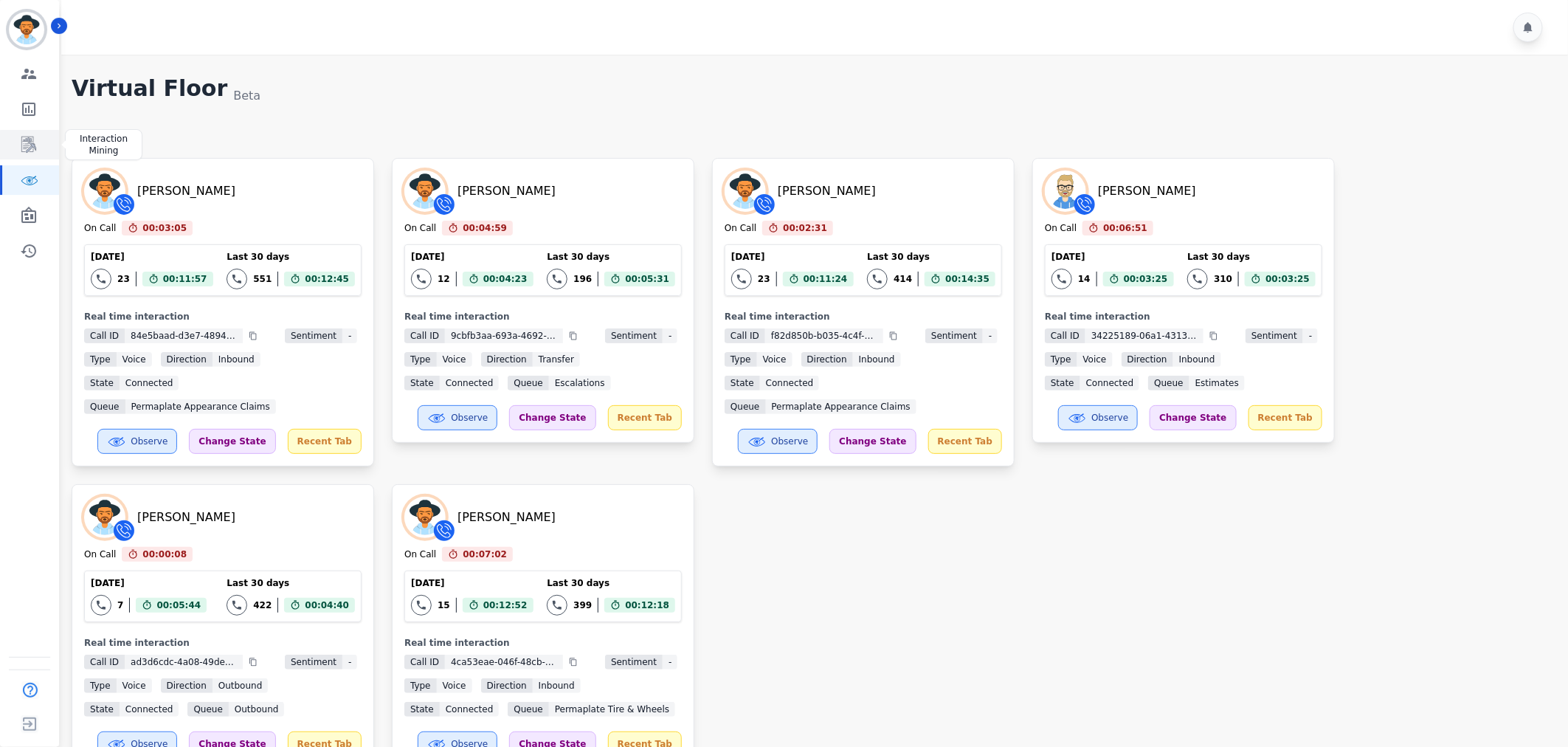
click at [26, 145] on icon "Sidebar" at bounding box center [28, 145] width 18 height 18
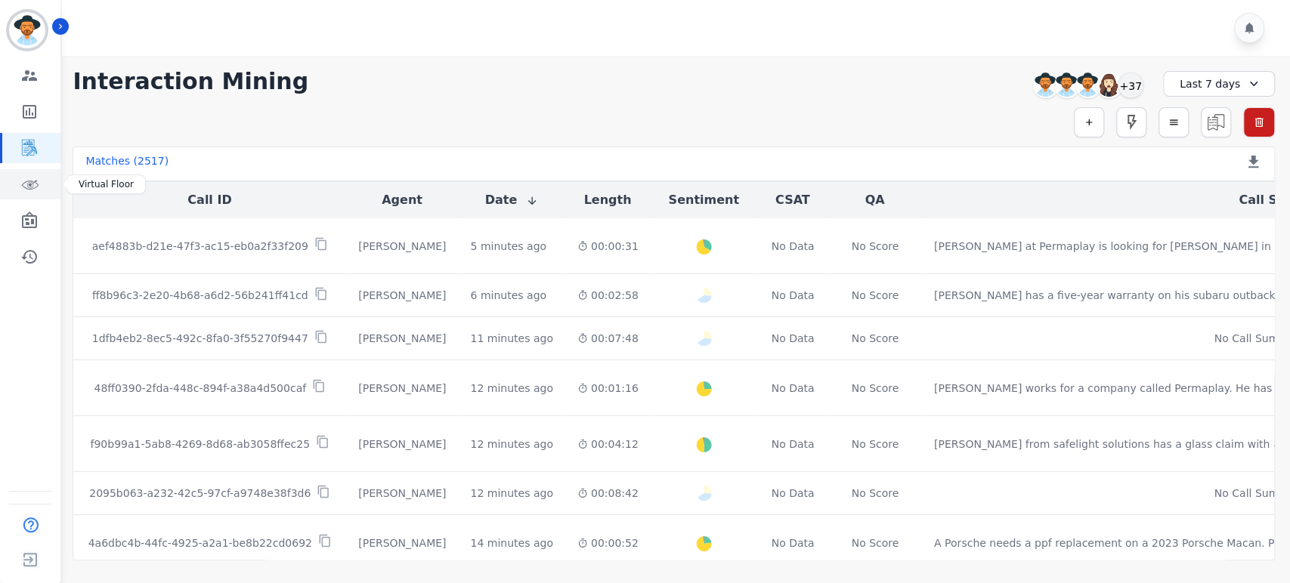
click at [37, 184] on icon "Sidebar" at bounding box center [29, 184] width 18 height 18
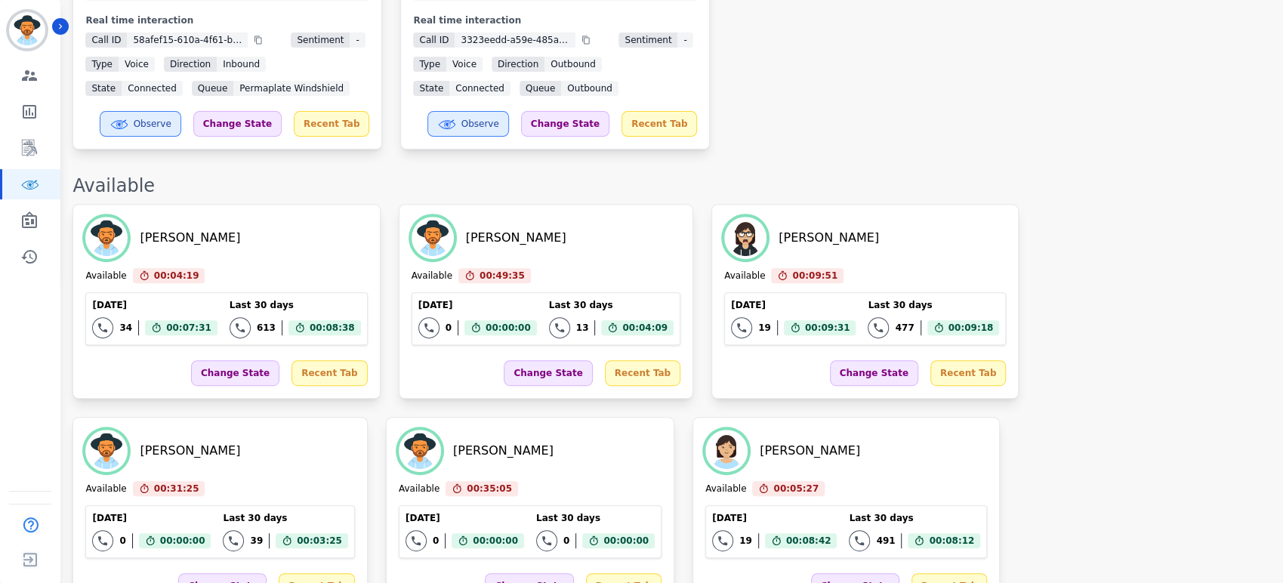
scroll to position [168, 0]
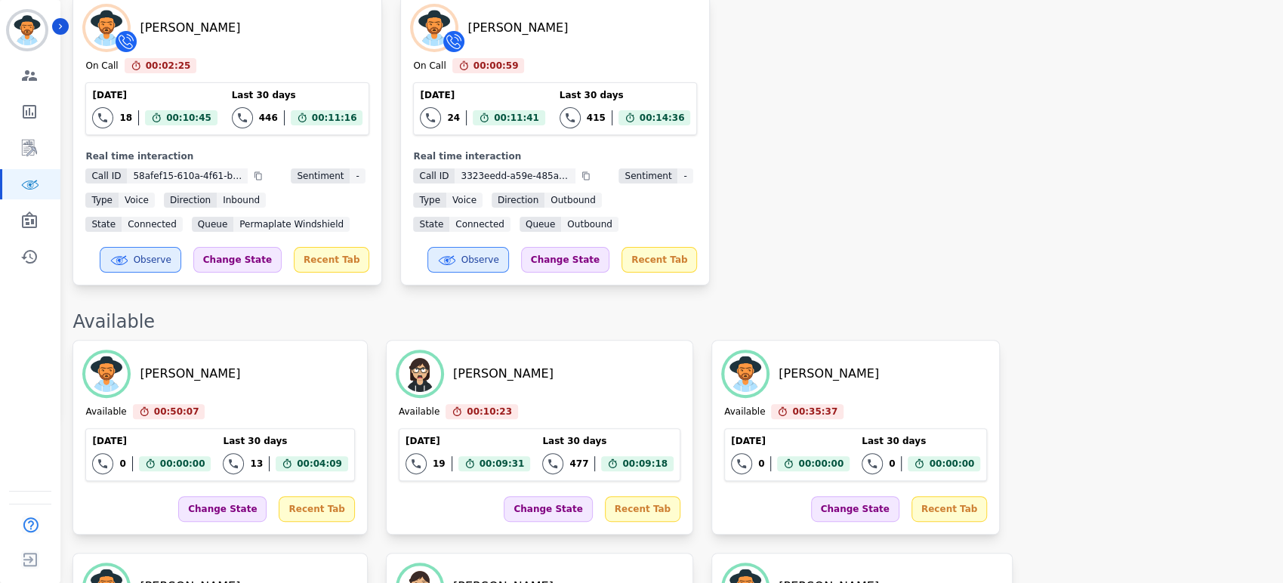
click at [808, 215] on div "Angel Rozalez On Call 00:02:25 Current State: On Call Today 18 Total interactio…" at bounding box center [671, 140] width 1196 height 292
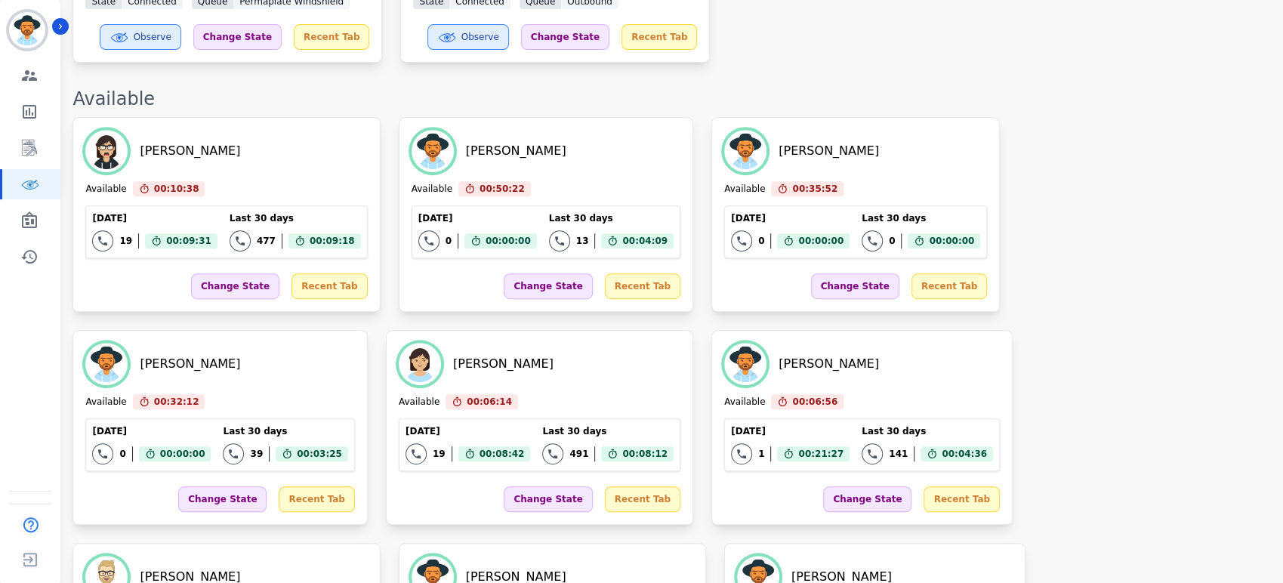
scroll to position [419, 0]
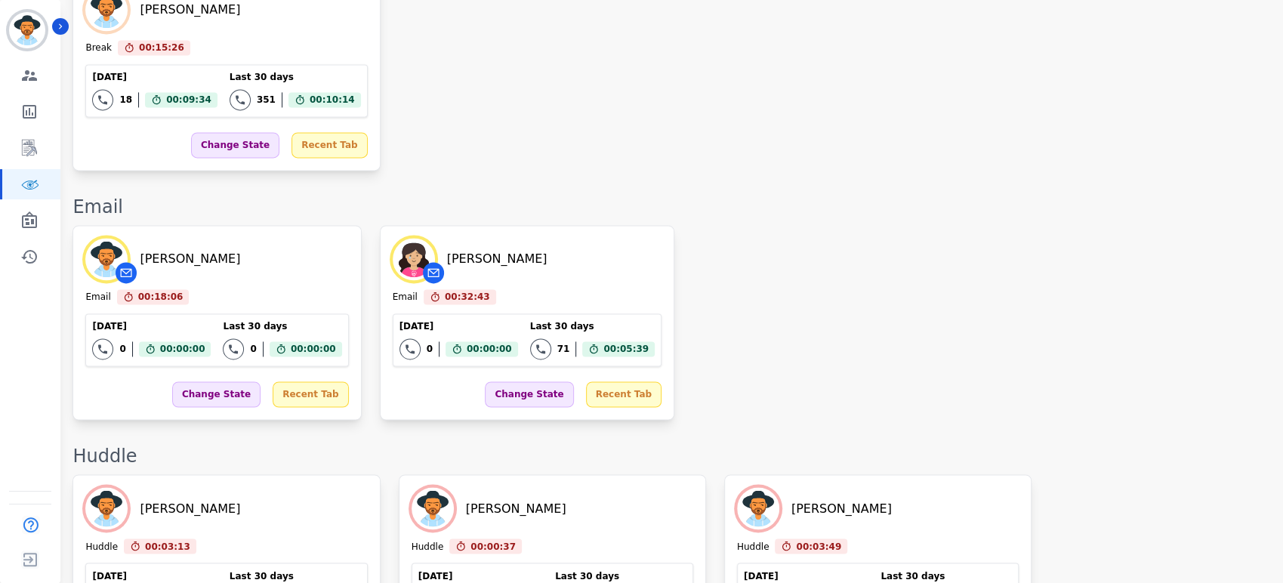
click at [885, 225] on div "Beatriz Avila Email 00:18:06 Current State: Email Today 0 Total interactions co…" at bounding box center [671, 322] width 1196 height 195
click at [792, 225] on div "Beatriz Avila Email 00:18:06 Current State: Email Today 0 Total interactions co…" at bounding box center [671, 322] width 1196 height 195
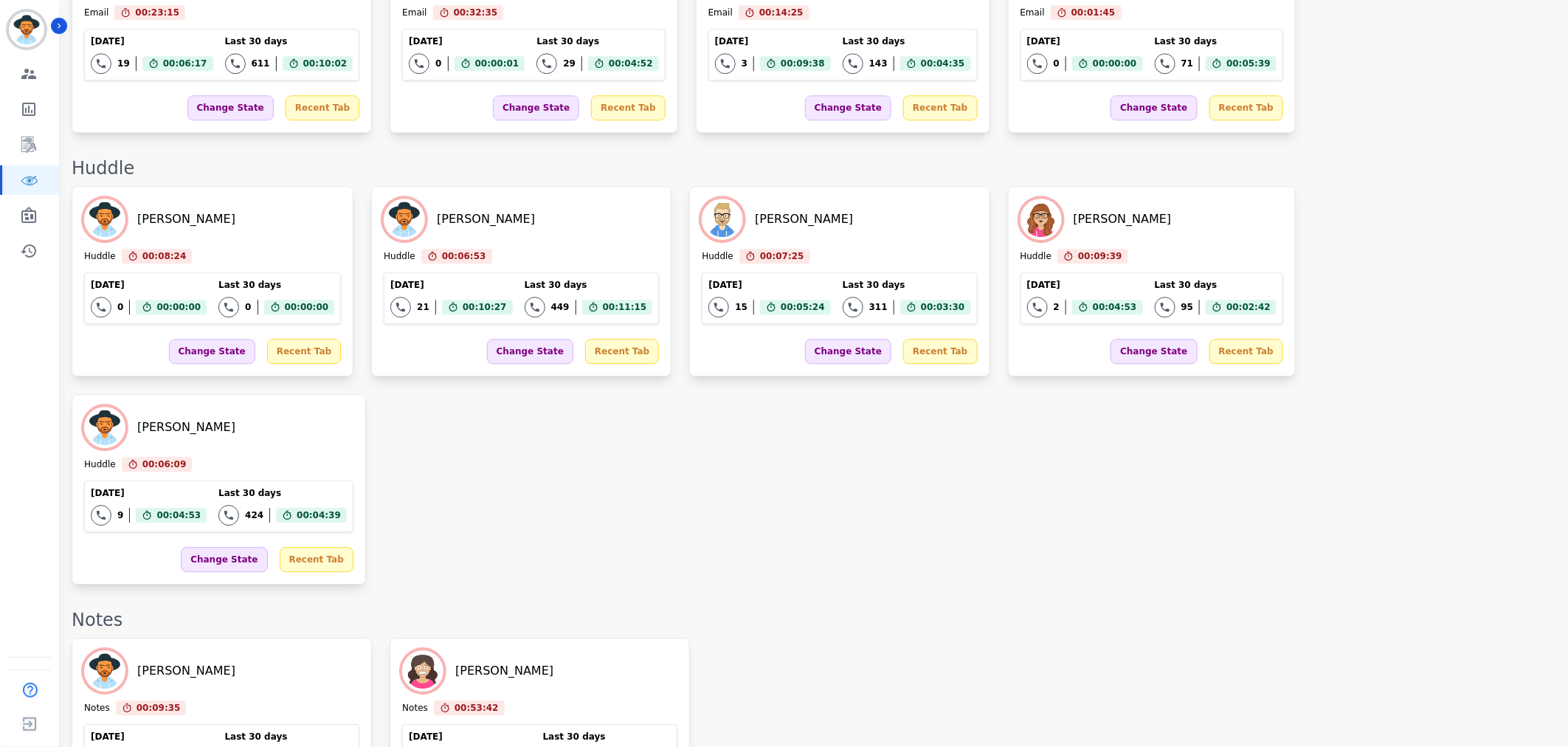
scroll to position [1960, 0]
click at [1050, 637] on div "Laura Hoffens Notes 00:09:35 Current State: Notes Today 23 Total interactions c…" at bounding box center [812, 731] width 1482 height 190
click at [1049, 637] on div "Laura Hoffens Notes 00:09:41 Current State: Notes Today 23 Total interactions c…" at bounding box center [812, 731] width 1482 height 190
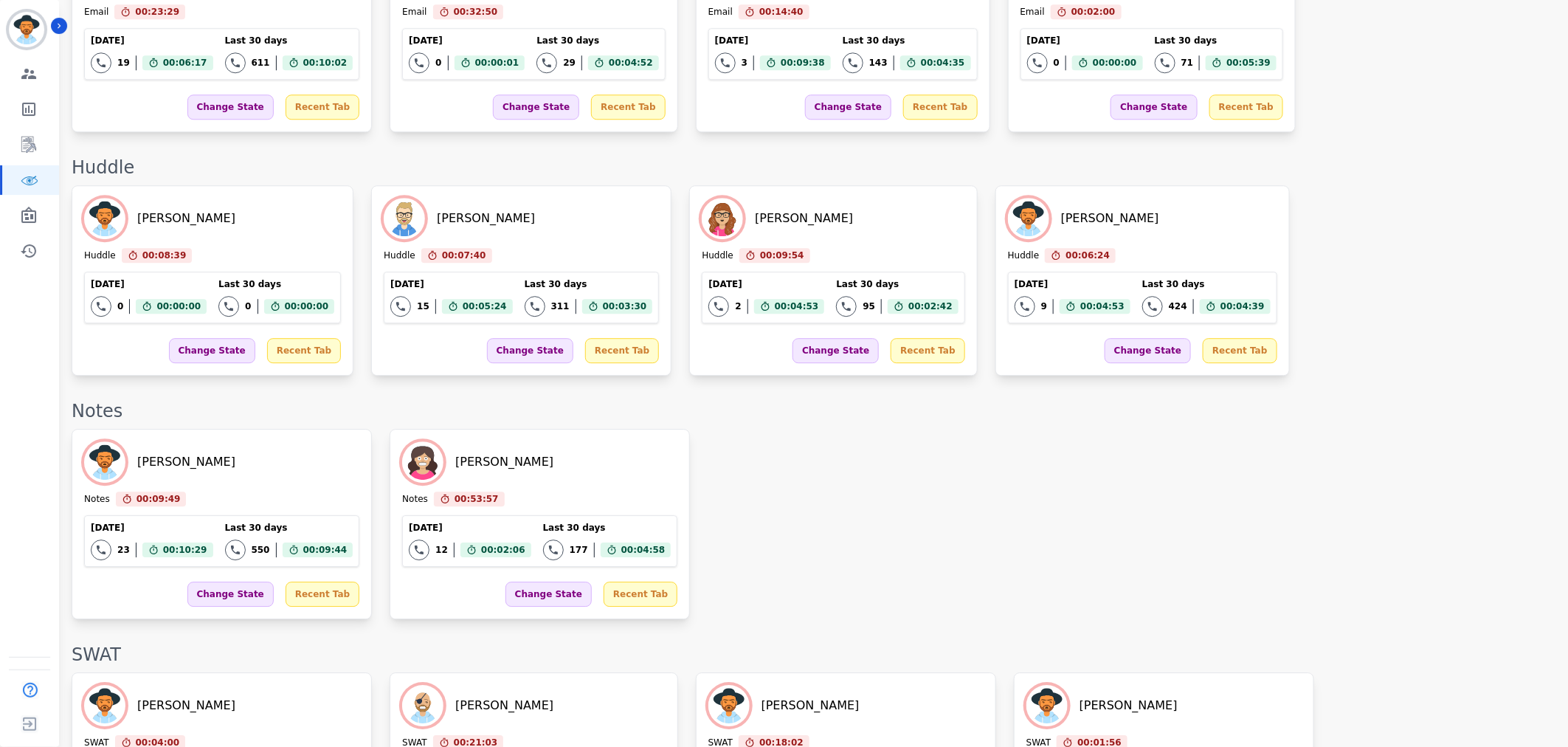
click at [862, 528] on div "Laura Hoffens Notes 00:09:49 Current State: Notes Today 23 Total interactions c…" at bounding box center [812, 523] width 1482 height 190
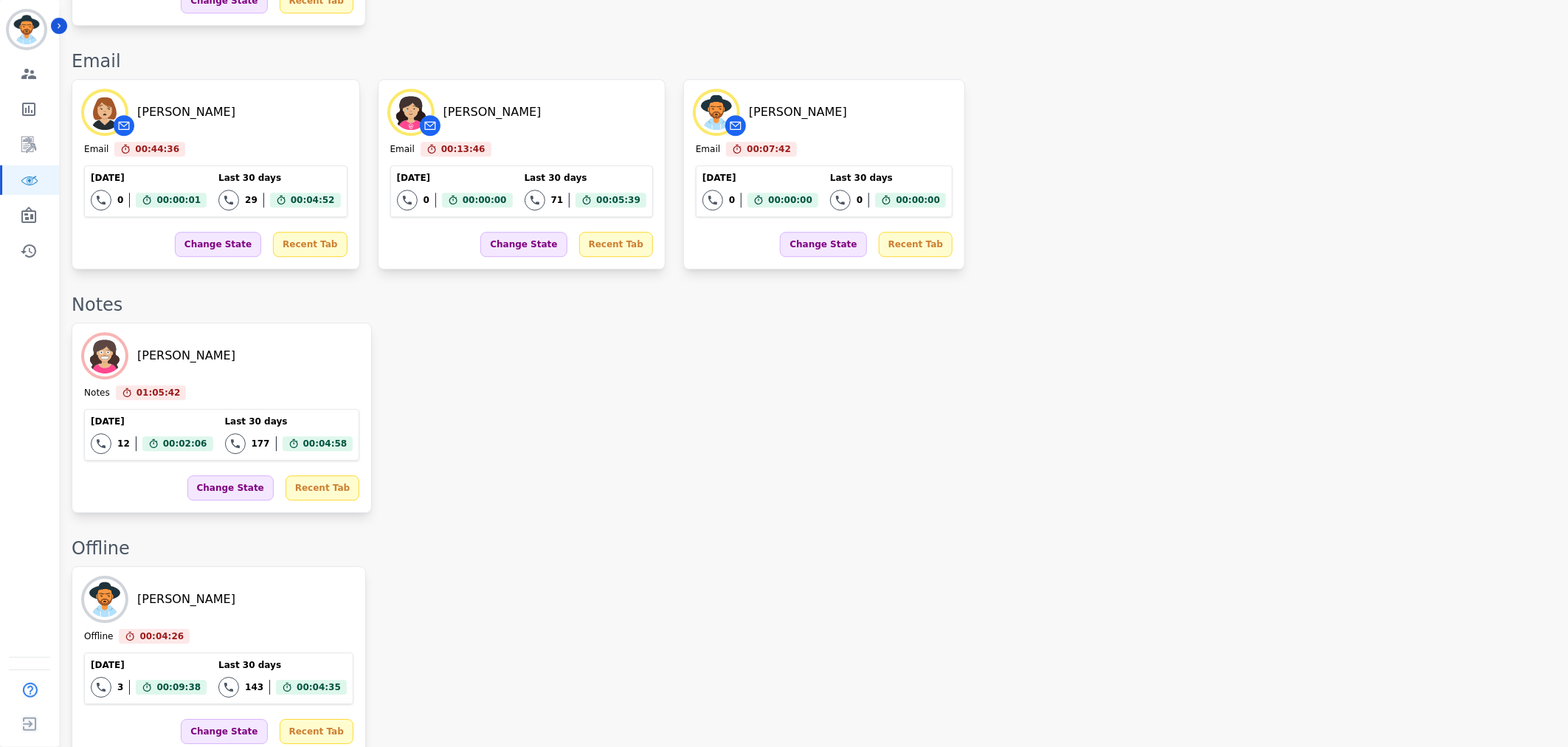
scroll to position [1657, 0]
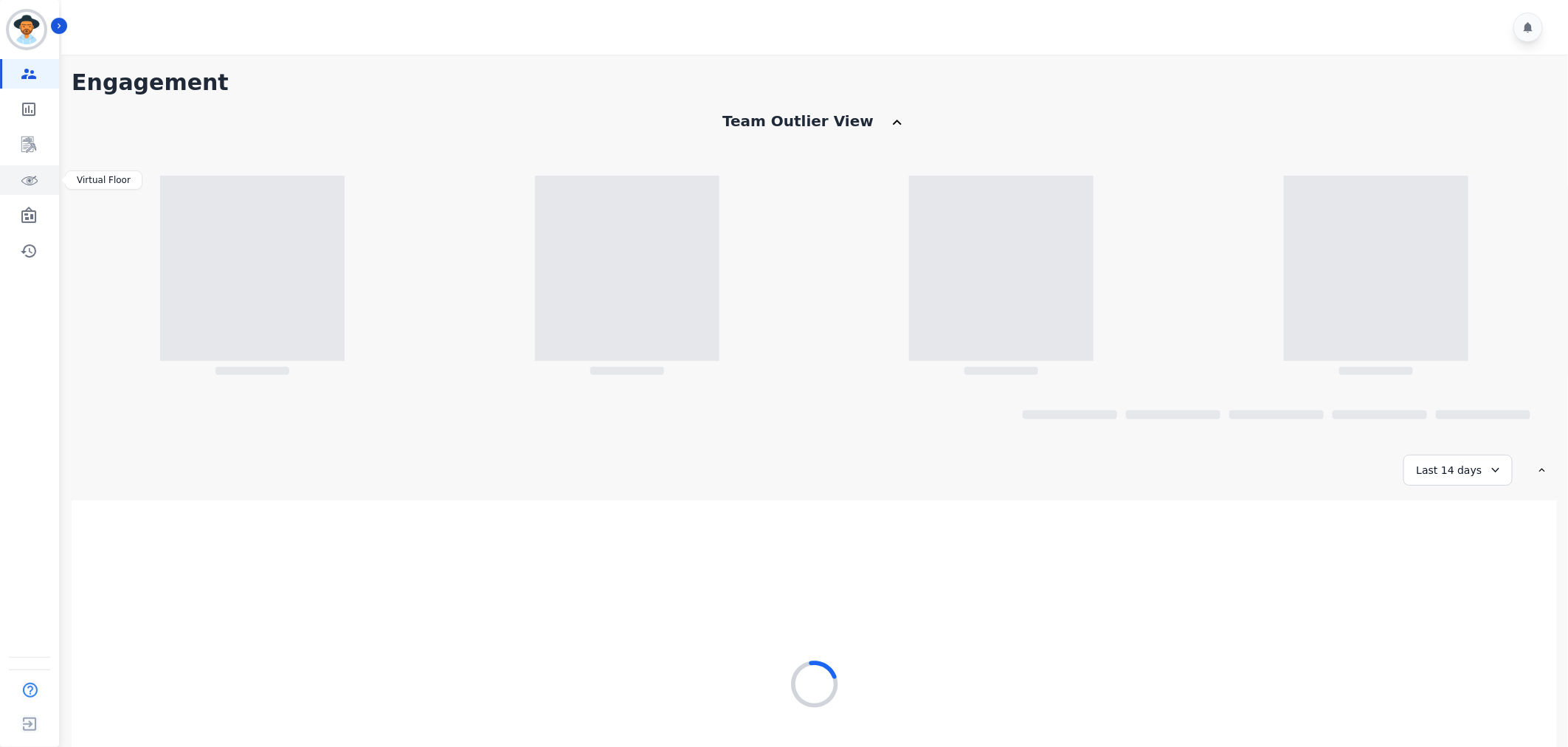
click at [25, 174] on icon "Sidebar" at bounding box center [28, 180] width 18 height 18
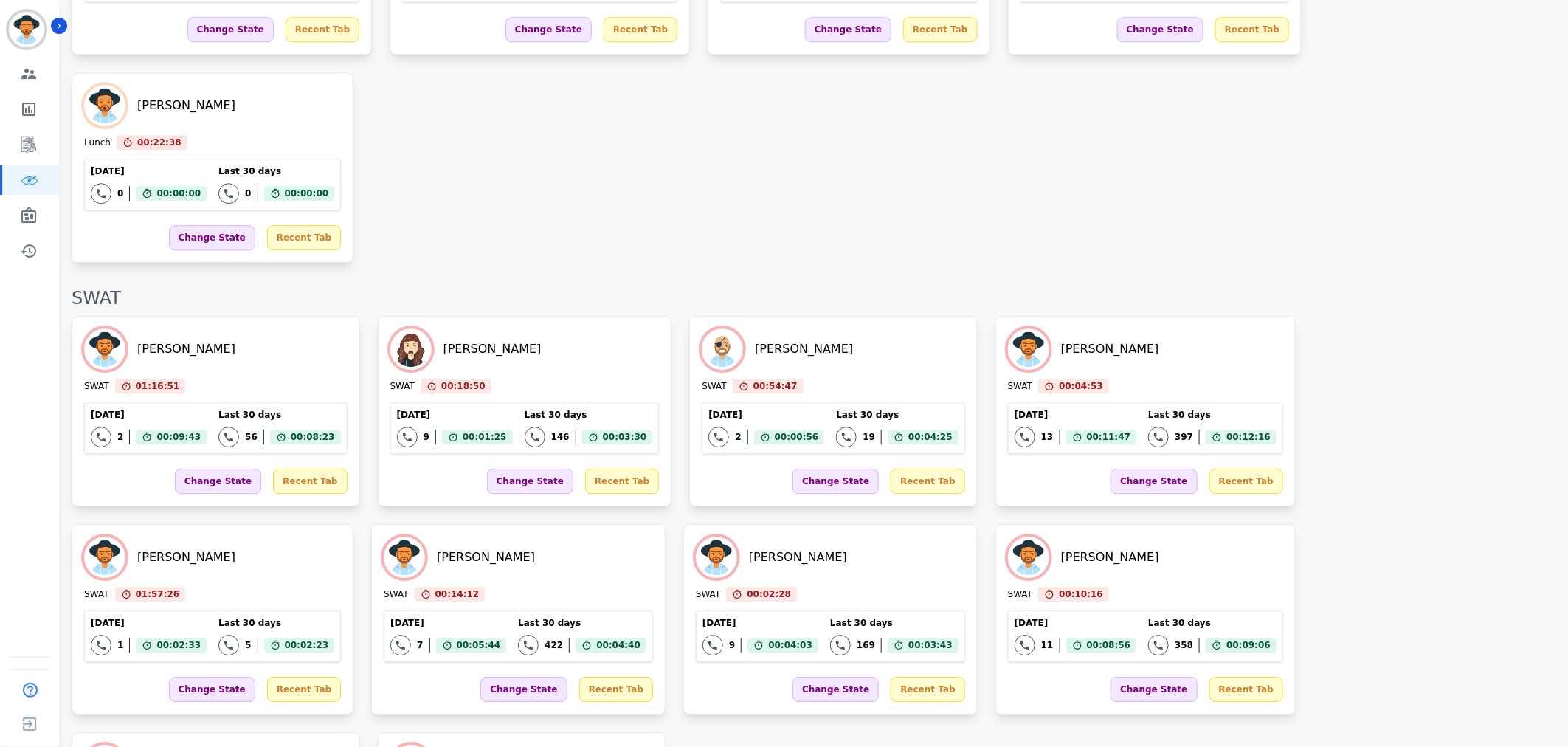
scroll to position [1687, 0]
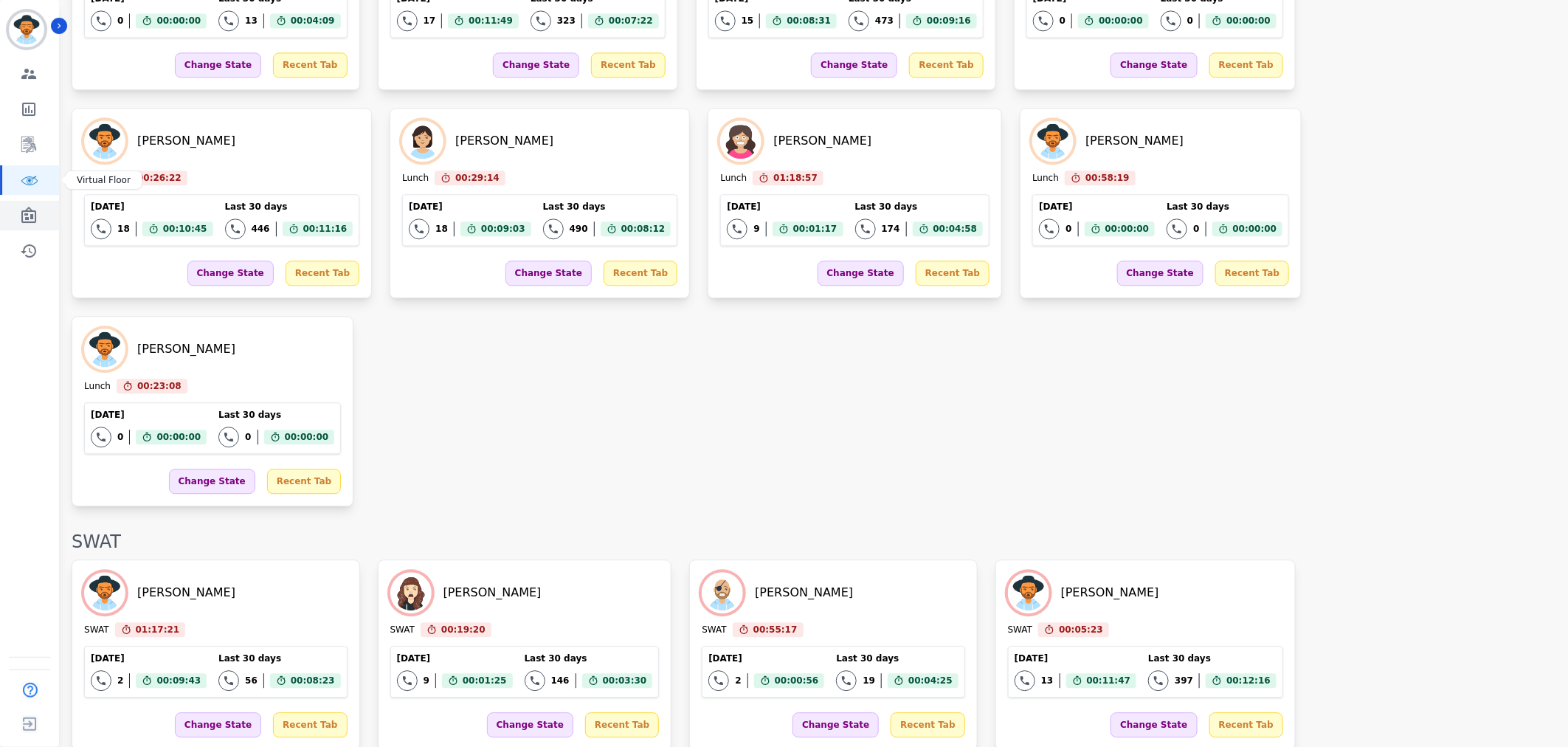
click at [21, 200] on link "Sidebar" at bounding box center [30, 215] width 57 height 29
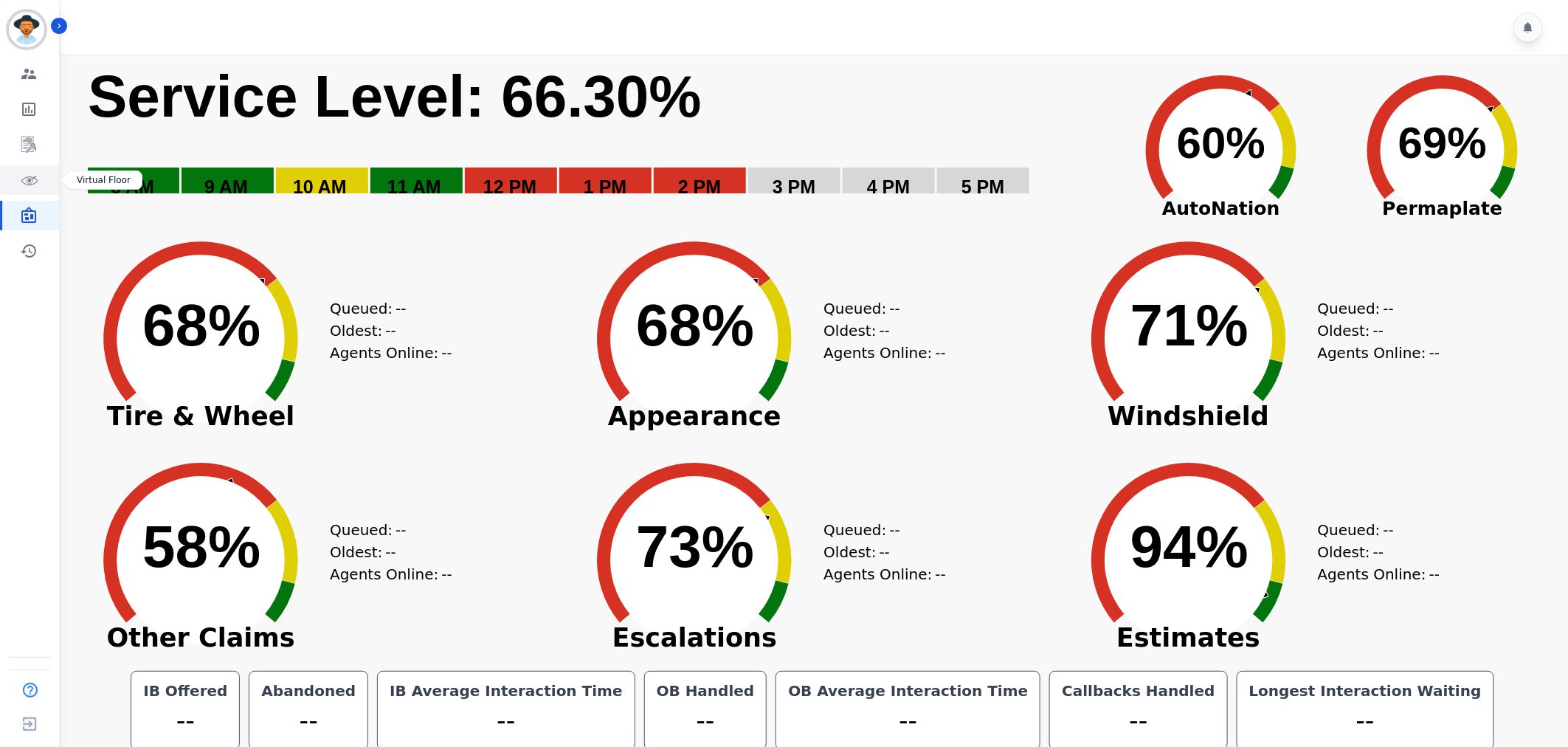
click at [14, 171] on link "Sidebar" at bounding box center [30, 180] width 57 height 29
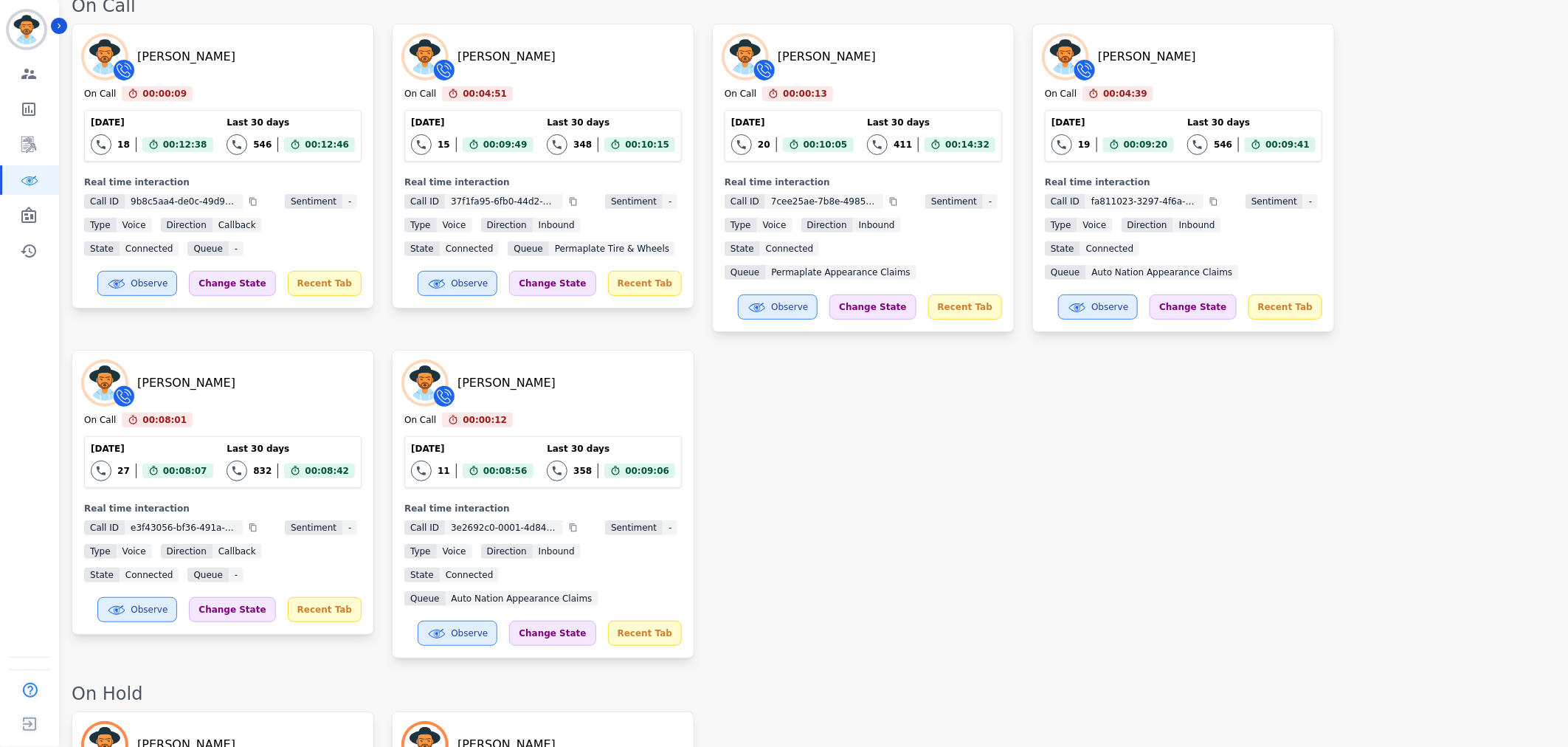
scroll to position [164, 0]
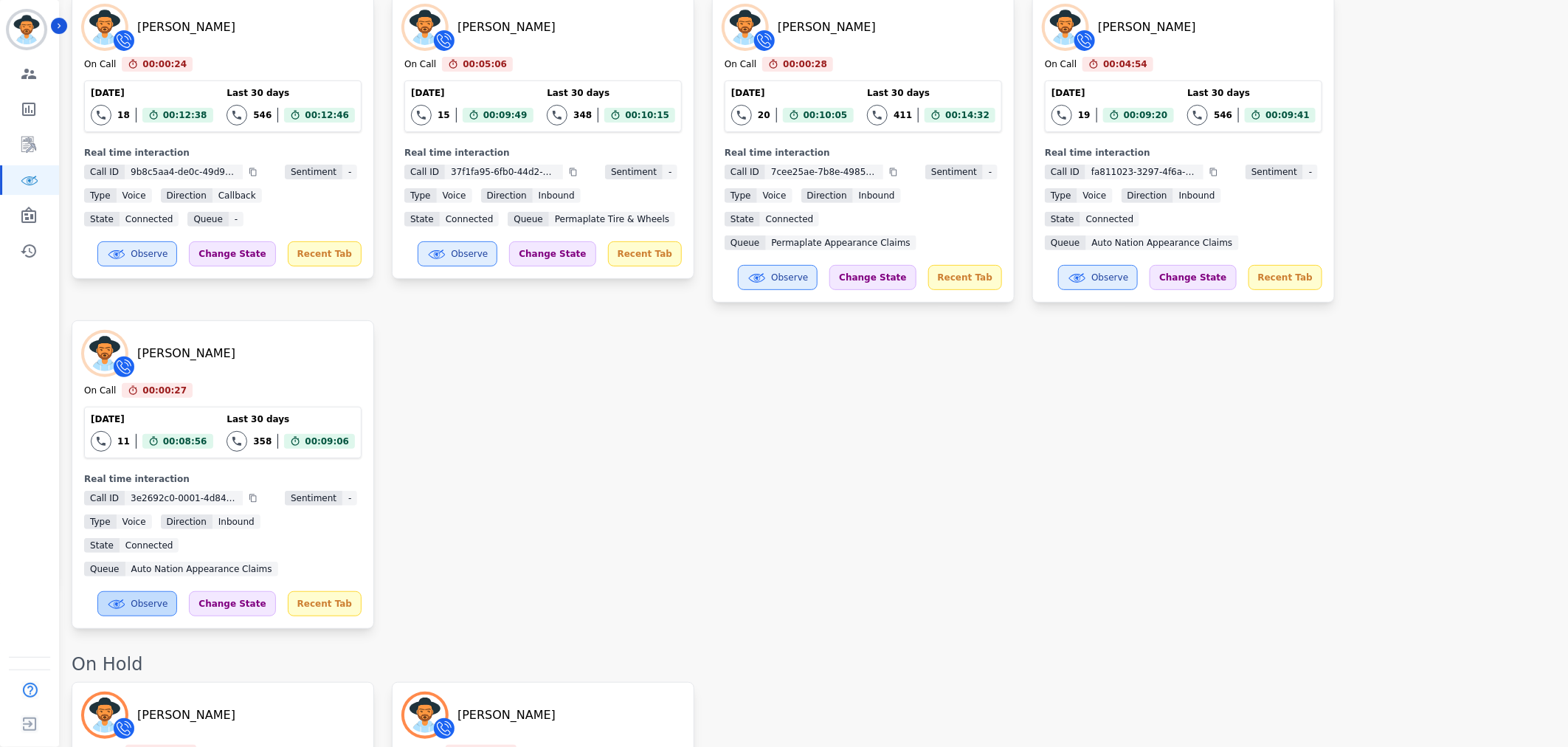
click at [155, 591] on button "Observe" at bounding box center [138, 603] width 80 height 25
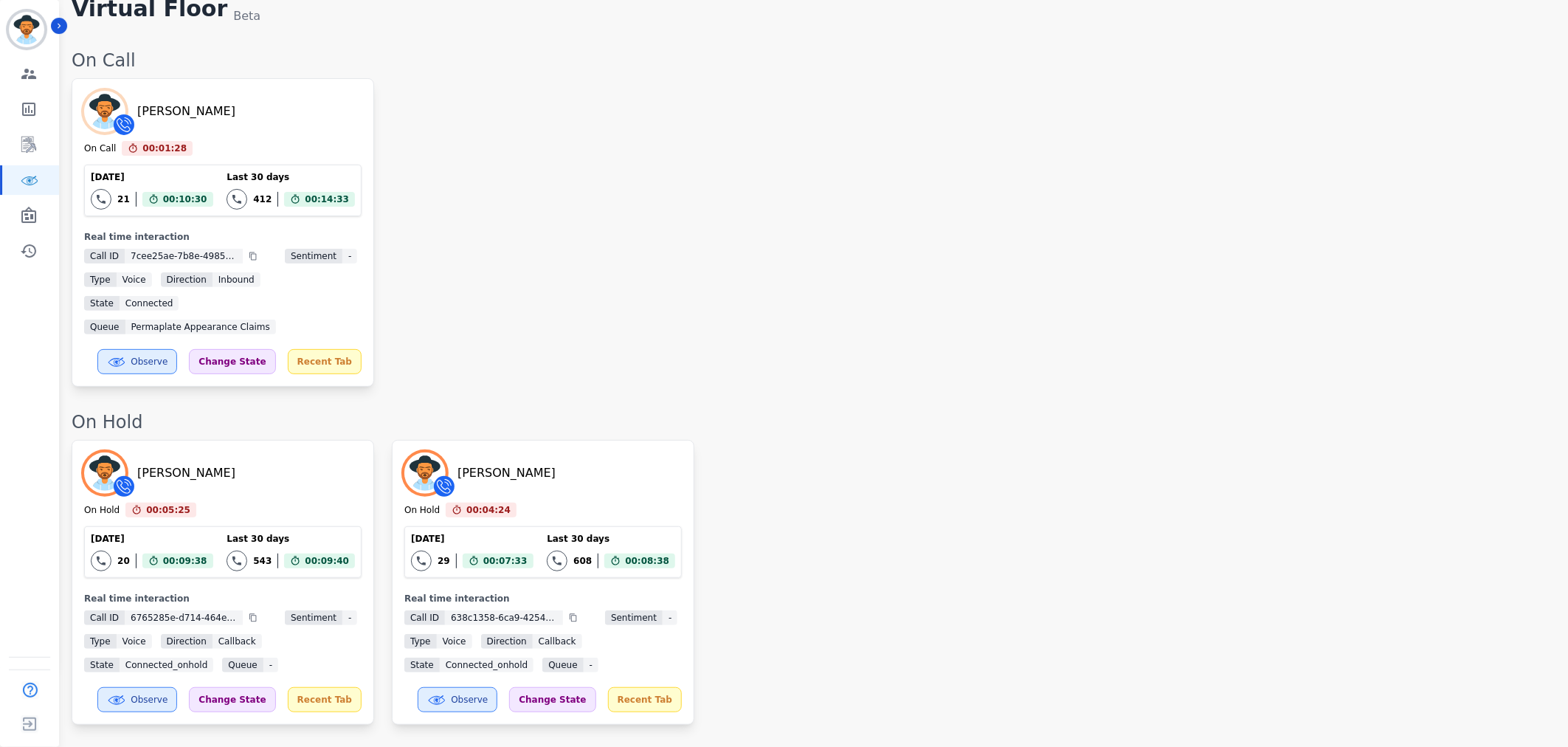
scroll to position [0, 0]
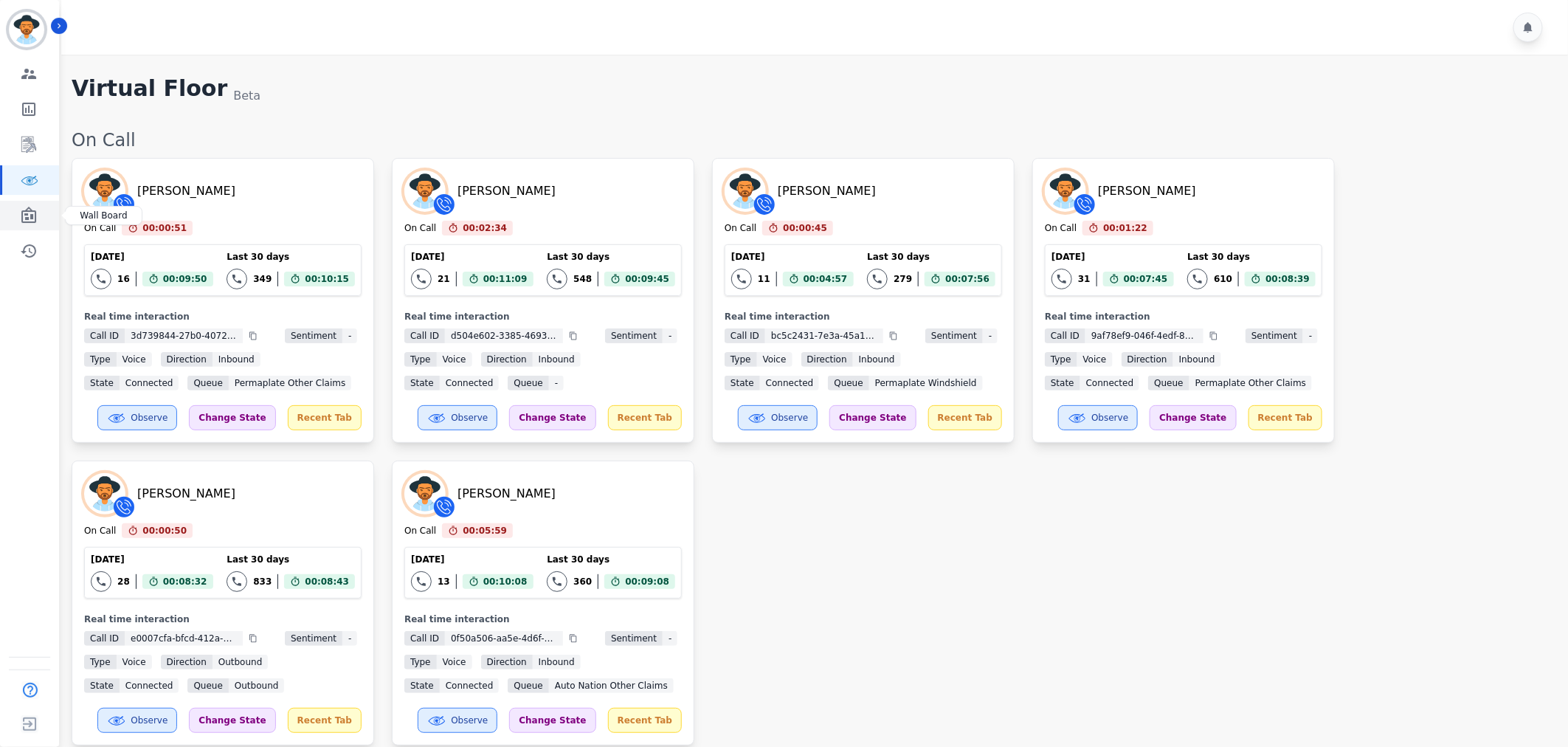
click at [28, 209] on icon "Sidebar" at bounding box center [28, 216] width 18 height 18
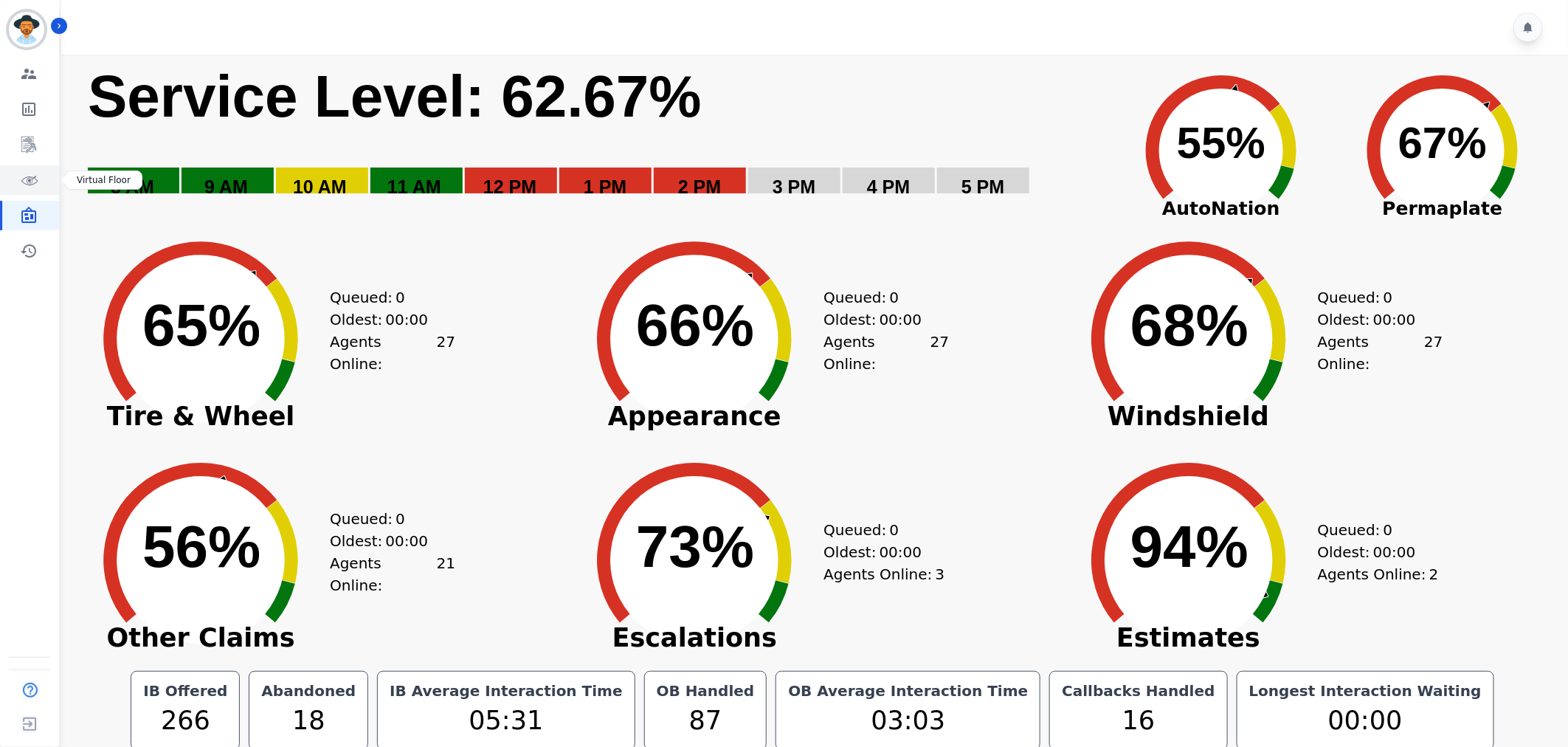
click at [35, 176] on icon "Sidebar" at bounding box center [31, 180] width 10 height 8
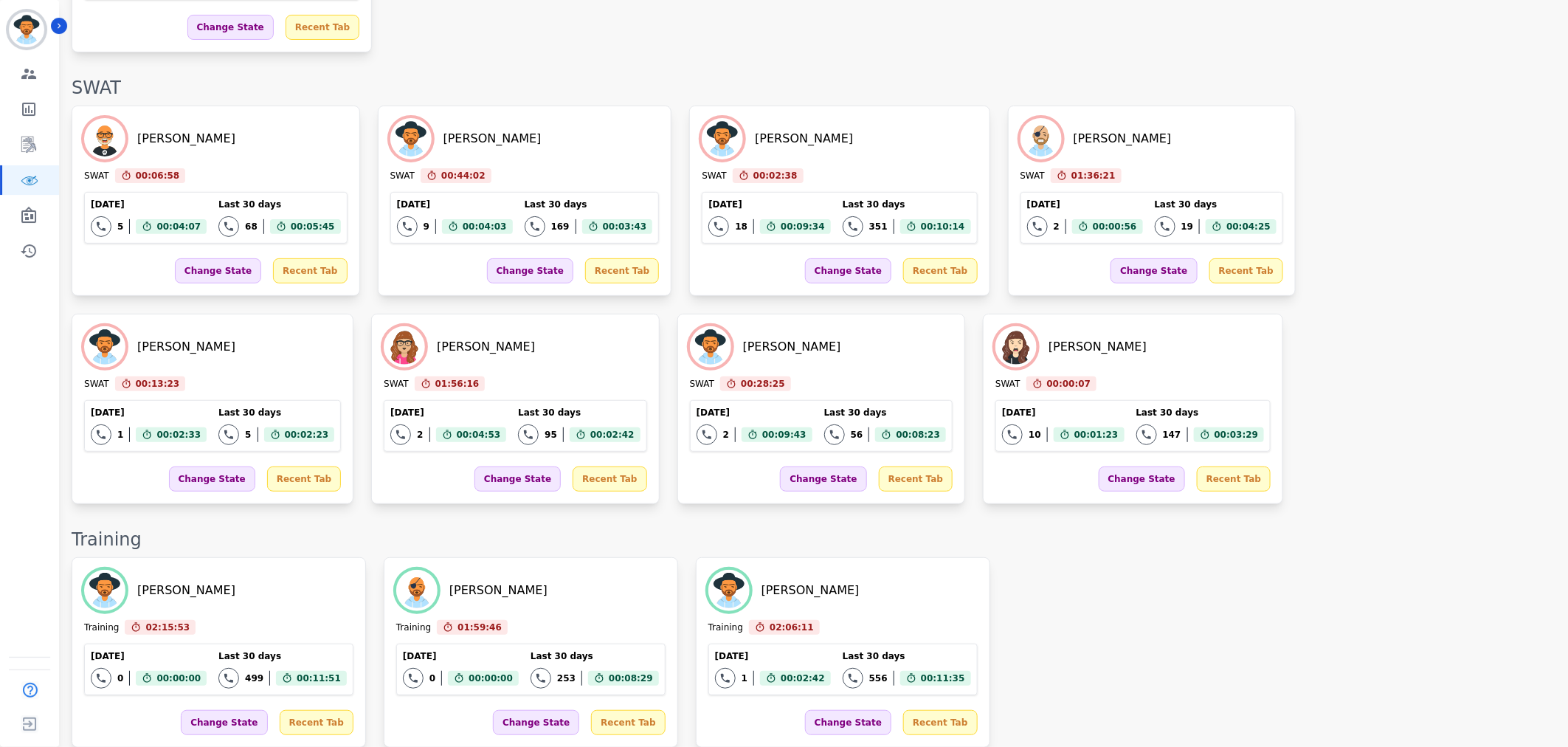
scroll to position [2930, 0]
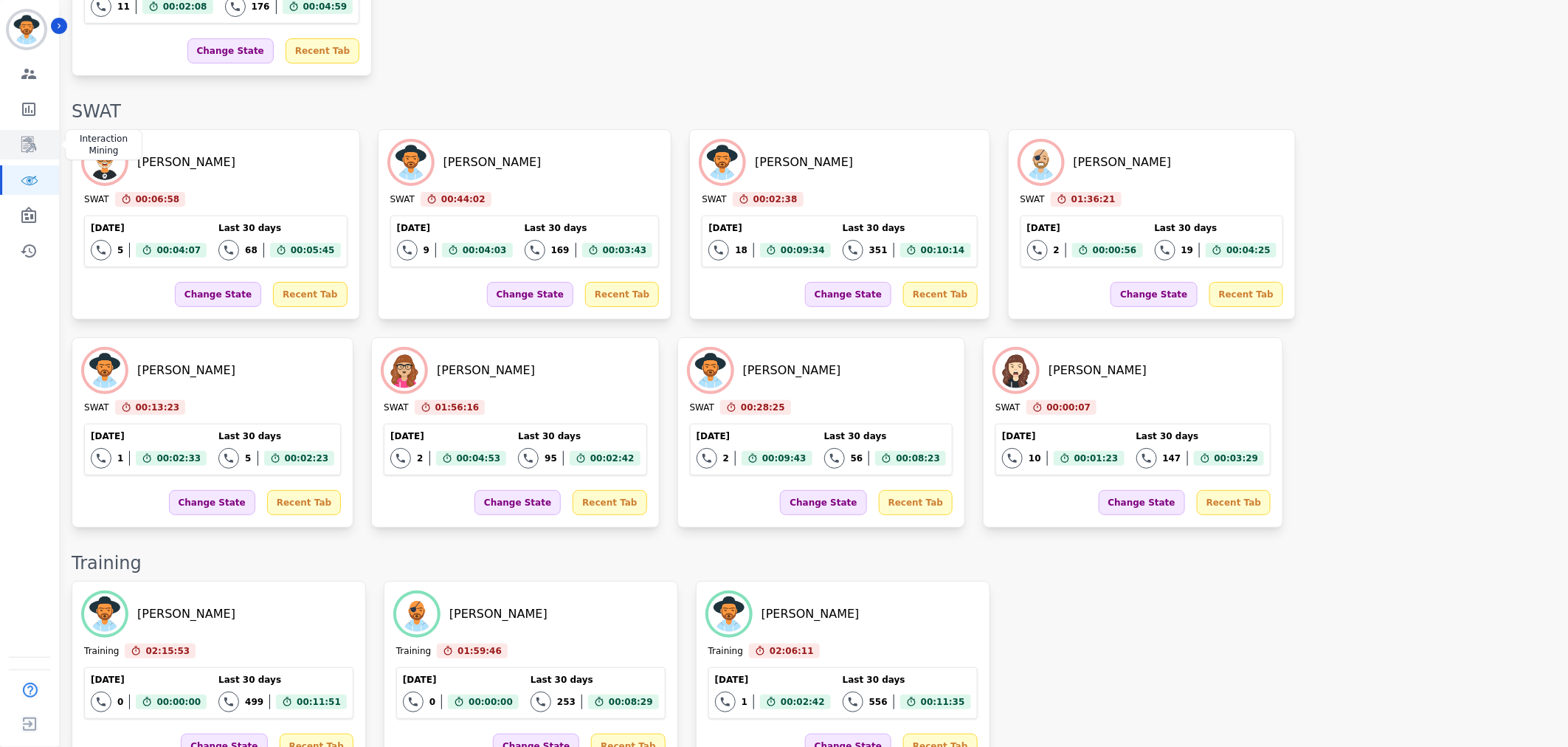
click at [37, 143] on icon "Sidebar" at bounding box center [28, 145] width 18 height 18
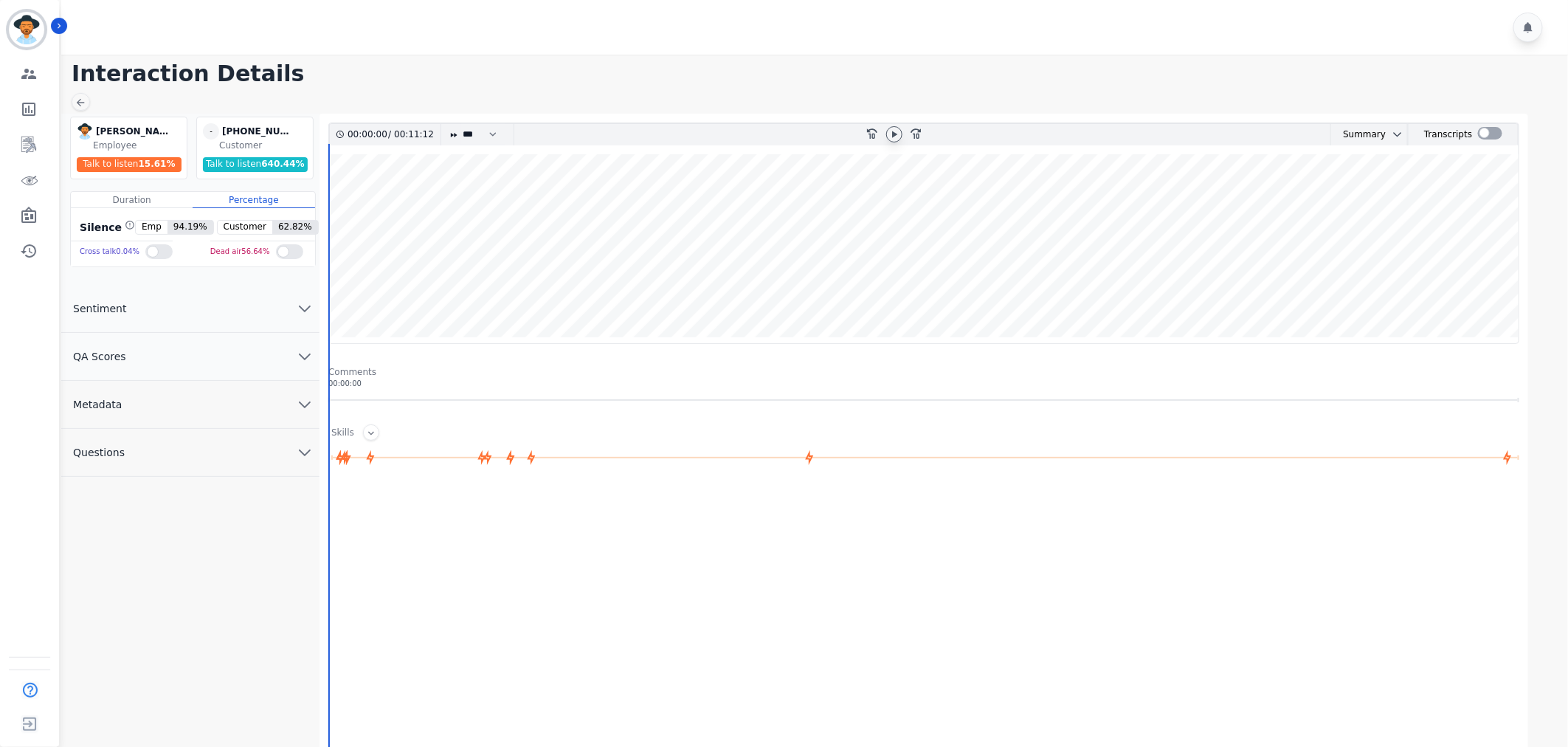
click at [899, 138] on icon at bounding box center [895, 134] width 12 height 12
click at [484, 146] on div "00:00:01 / 00:11:12 * * * **** * *** * **** rewind-10 fast-forward-10 Summary A…" at bounding box center [923, 232] width 1191 height 222
click at [484, 133] on select "* * * **** * *** * ****" at bounding box center [483, 135] width 44 height 21
select select "****"
click at [461, 124] on select "* * * **** * *** * ****" at bounding box center [483, 135] width 44 height 21
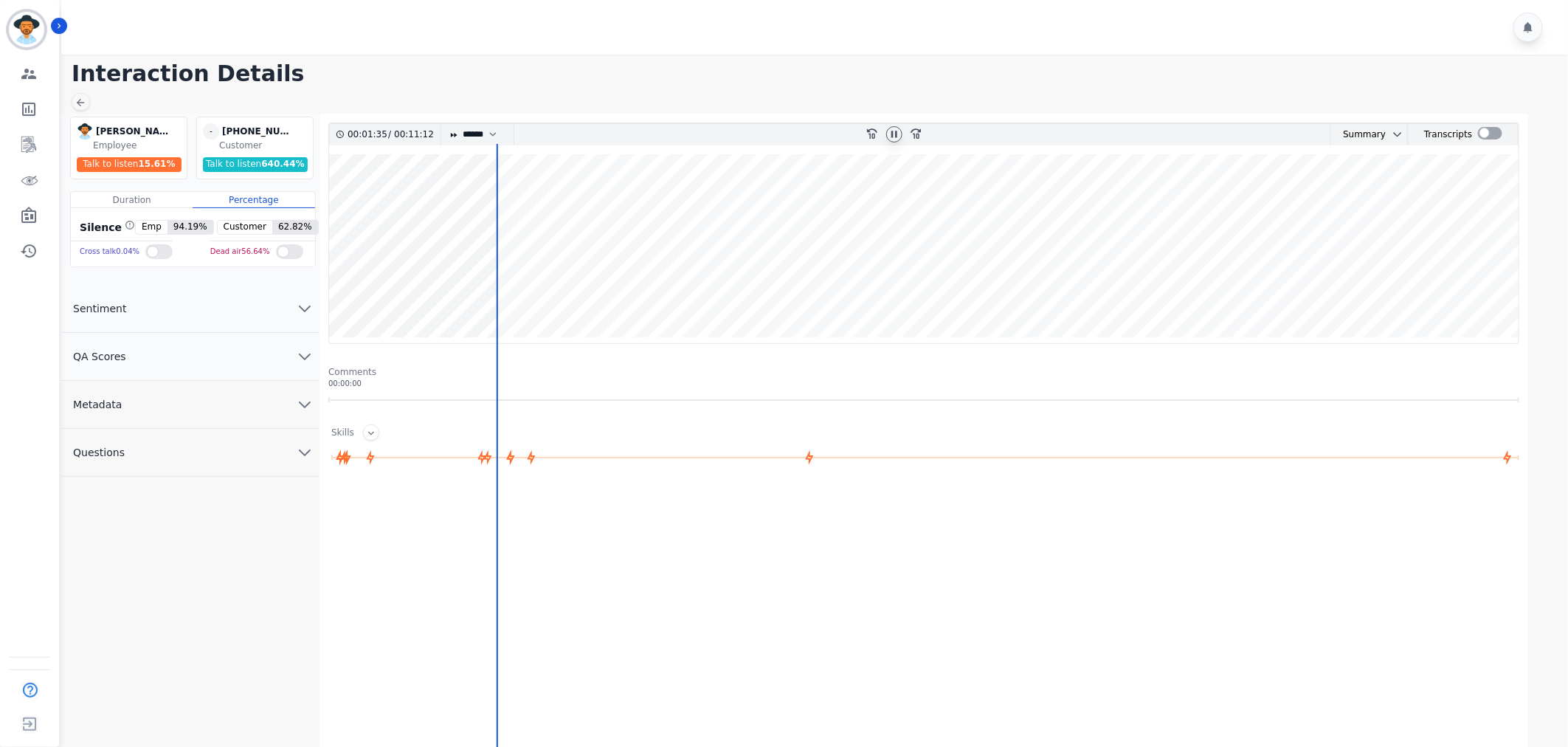
click at [584, 285] on wave at bounding box center [924, 248] width 1190 height 188
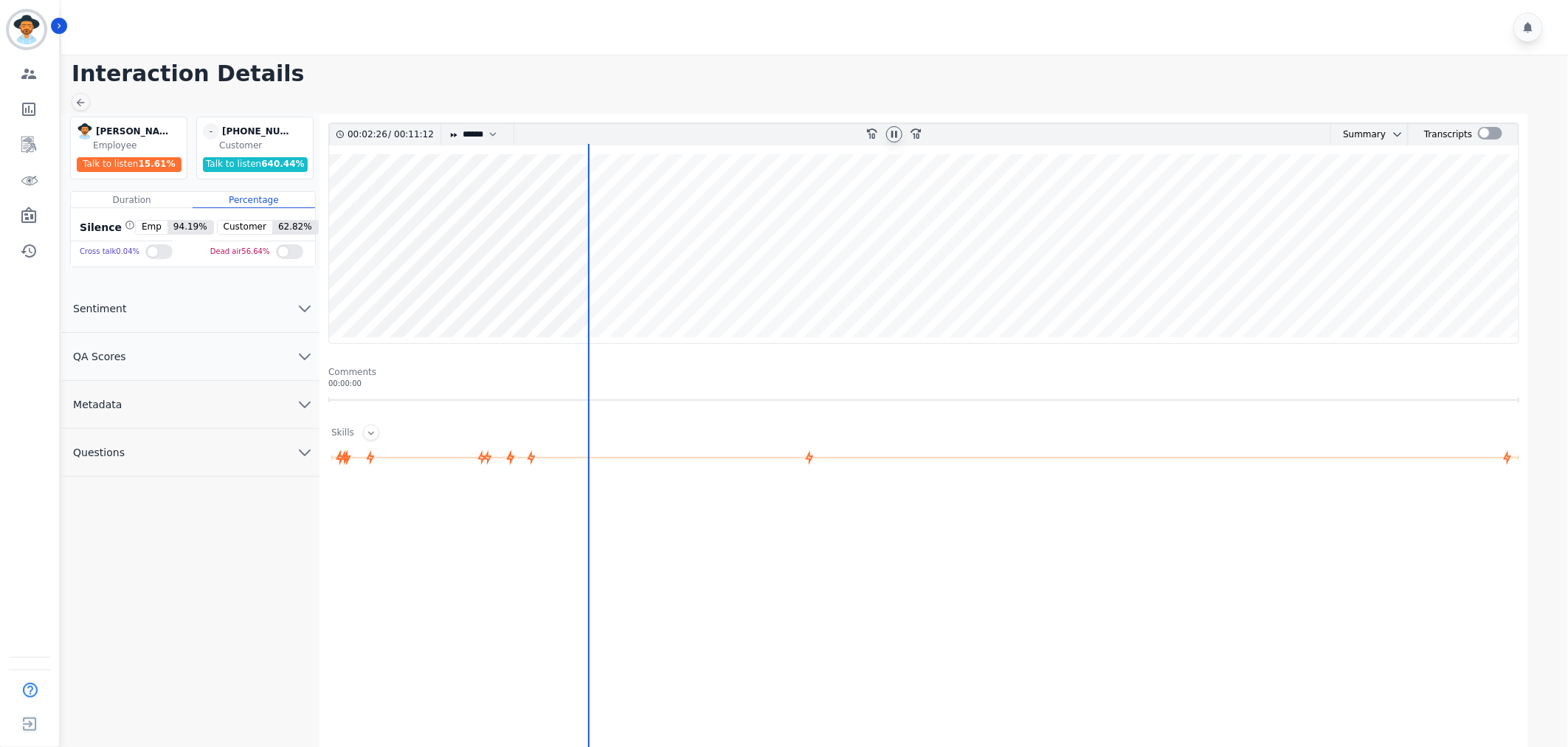
click at [638, 295] on wave at bounding box center [924, 248] width 1190 height 188
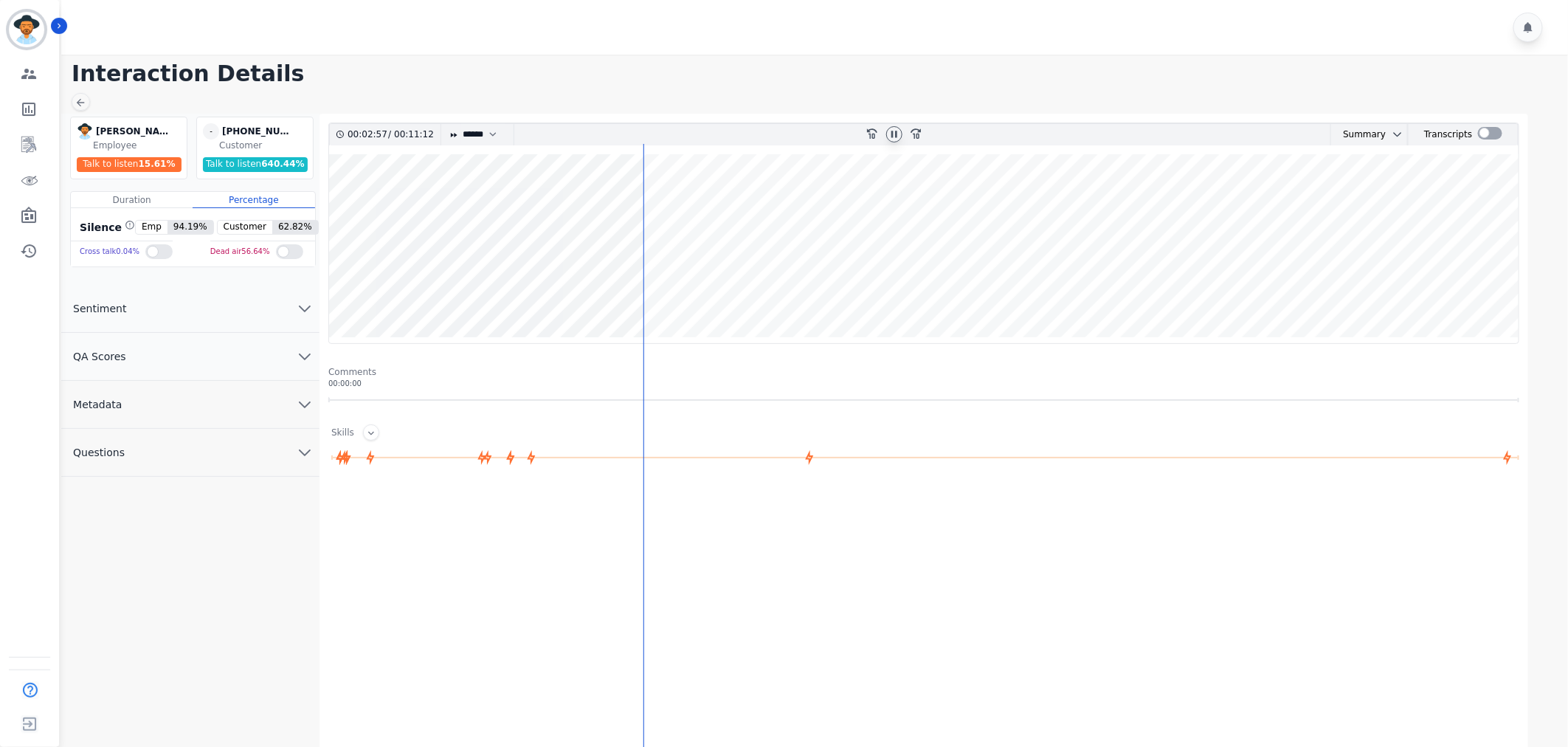
click at [651, 295] on wave at bounding box center [924, 248] width 1190 height 188
click at [668, 291] on wave at bounding box center [924, 248] width 1190 height 188
click at [843, 200] on wave at bounding box center [924, 248] width 1190 height 188
click at [904, 202] on wave at bounding box center [924, 248] width 1190 height 188
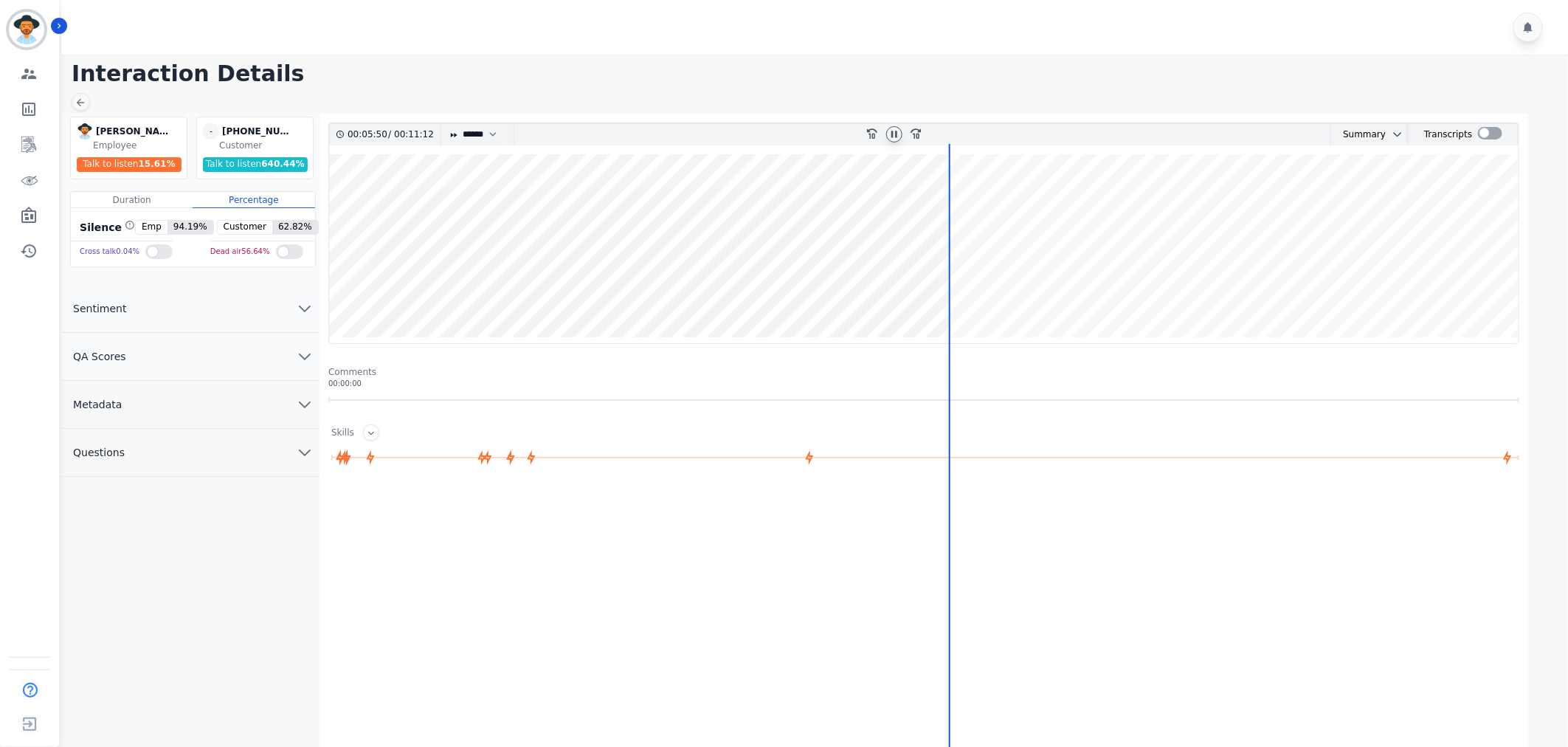
click at [953, 288] on wave at bounding box center [924, 248] width 1190 height 188
click at [961, 290] on wave at bounding box center [924, 248] width 1190 height 188
click at [964, 290] on div at bounding box center [964, 517] width 2 height 747
click at [982, 290] on wave at bounding box center [924, 248] width 1190 height 188
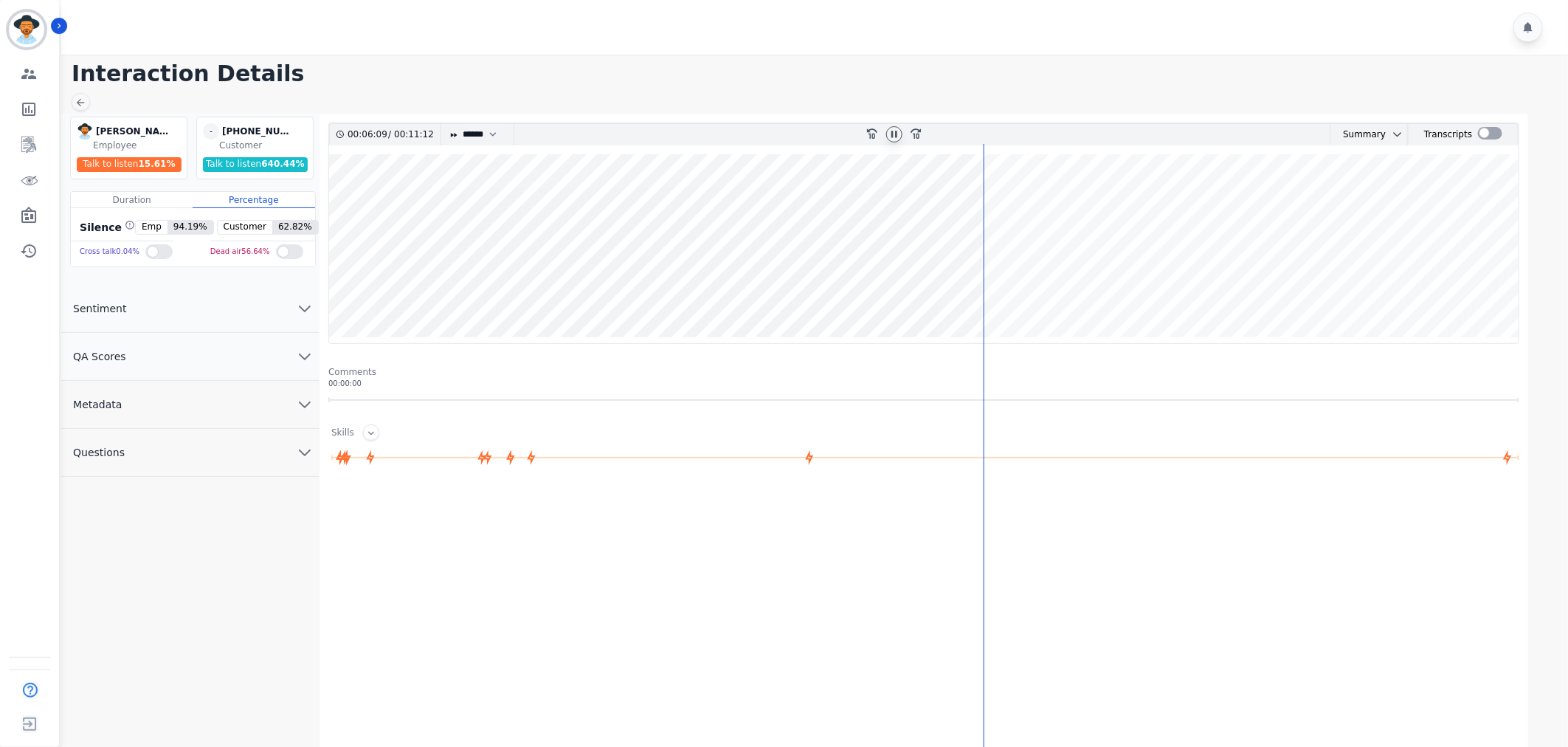
click at [995, 290] on wave at bounding box center [924, 248] width 1190 height 188
click at [1022, 290] on wave at bounding box center [924, 248] width 1190 height 188
click at [1037, 288] on wave at bounding box center [924, 248] width 1190 height 188
click at [1051, 288] on wave at bounding box center [924, 248] width 1190 height 188
click at [1066, 289] on wave at bounding box center [924, 248] width 1190 height 188
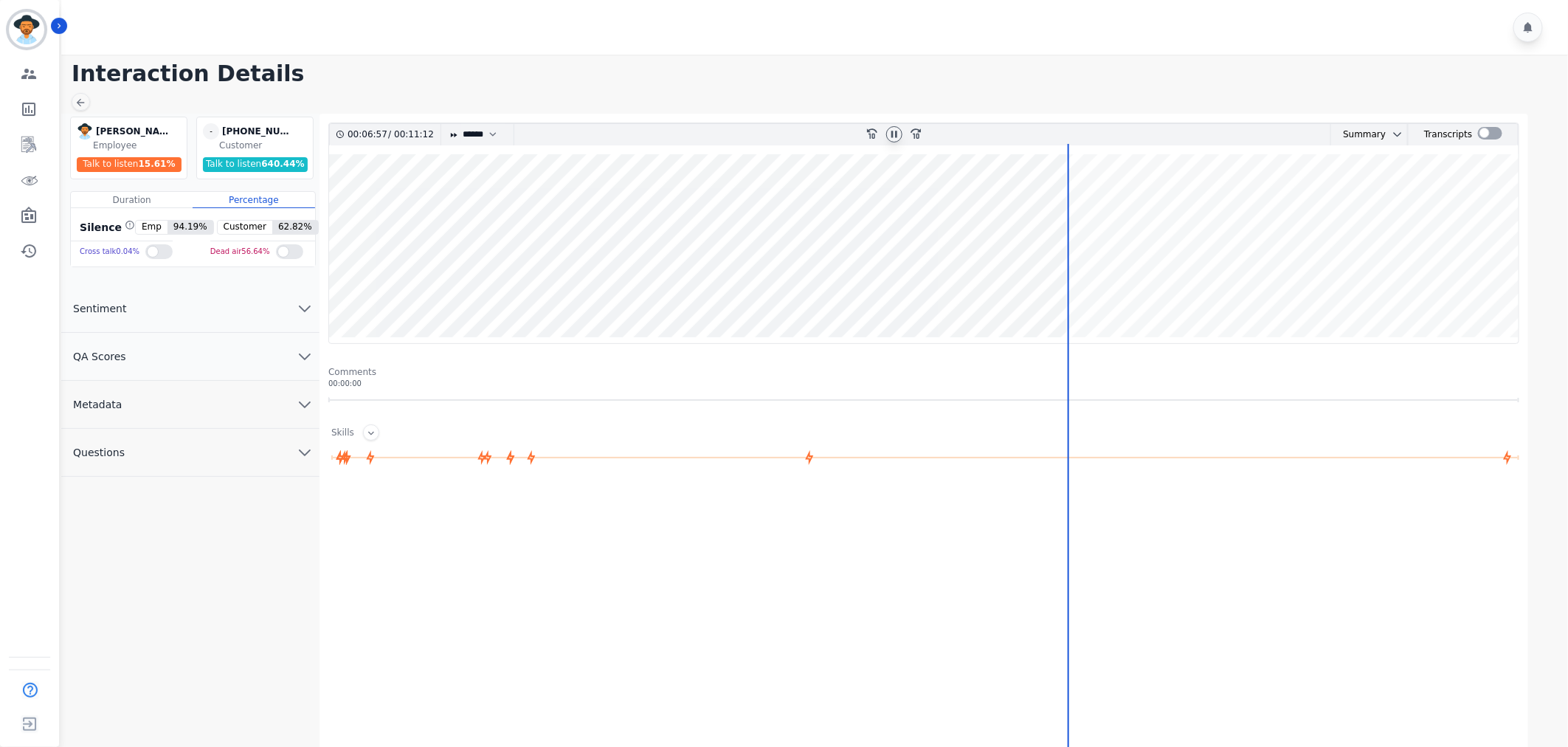
click at [1096, 291] on wave at bounding box center [924, 248] width 1190 height 188
click at [1161, 285] on wave at bounding box center [924, 248] width 1190 height 188
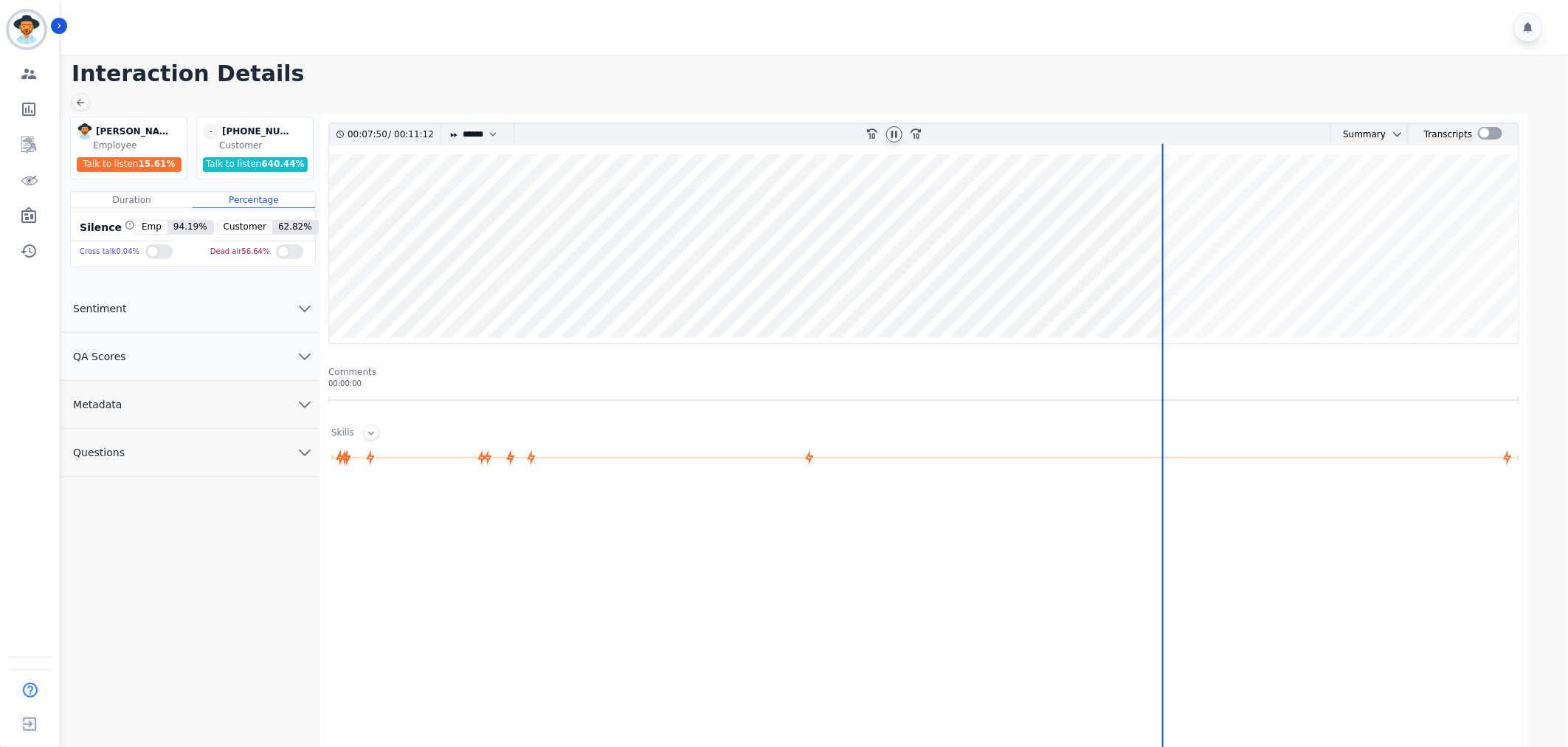
click at [1171, 291] on wave at bounding box center [924, 248] width 1190 height 188
click at [1183, 292] on wave at bounding box center [924, 248] width 1190 height 188
click at [1497, 135] on div at bounding box center [1490, 133] width 24 height 13
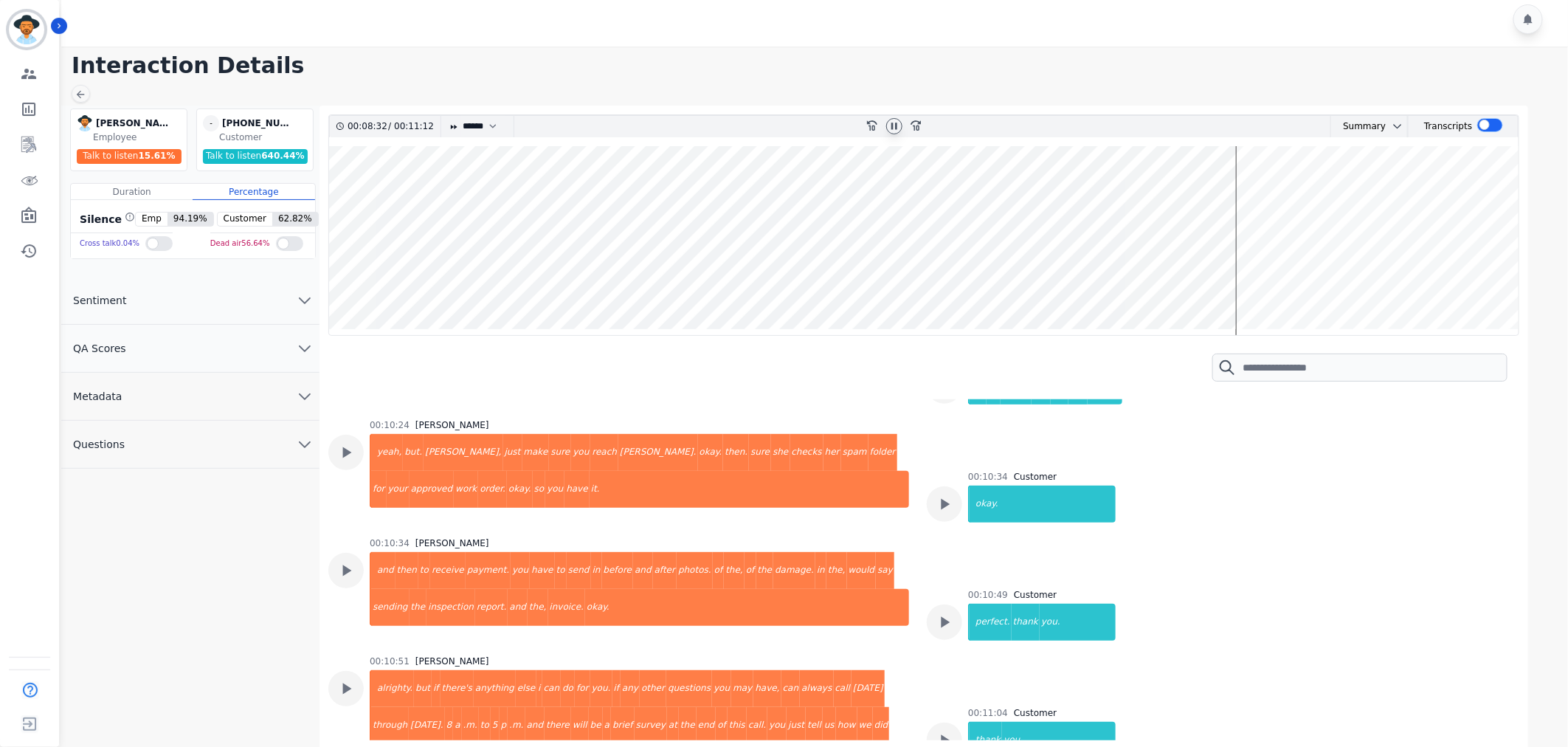
scroll to position [11, 0]
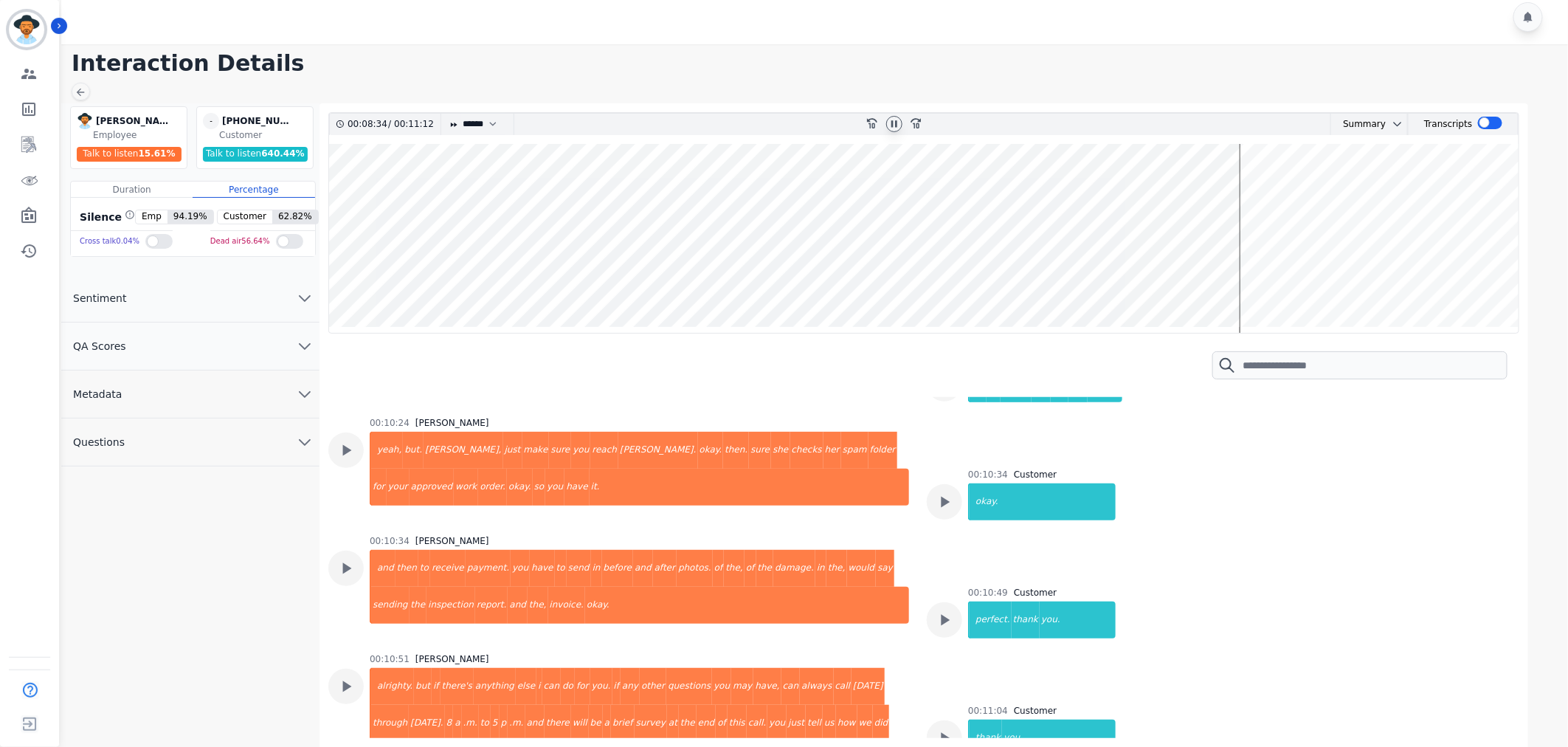
click at [889, 121] on icon at bounding box center [895, 124] width 12 height 12
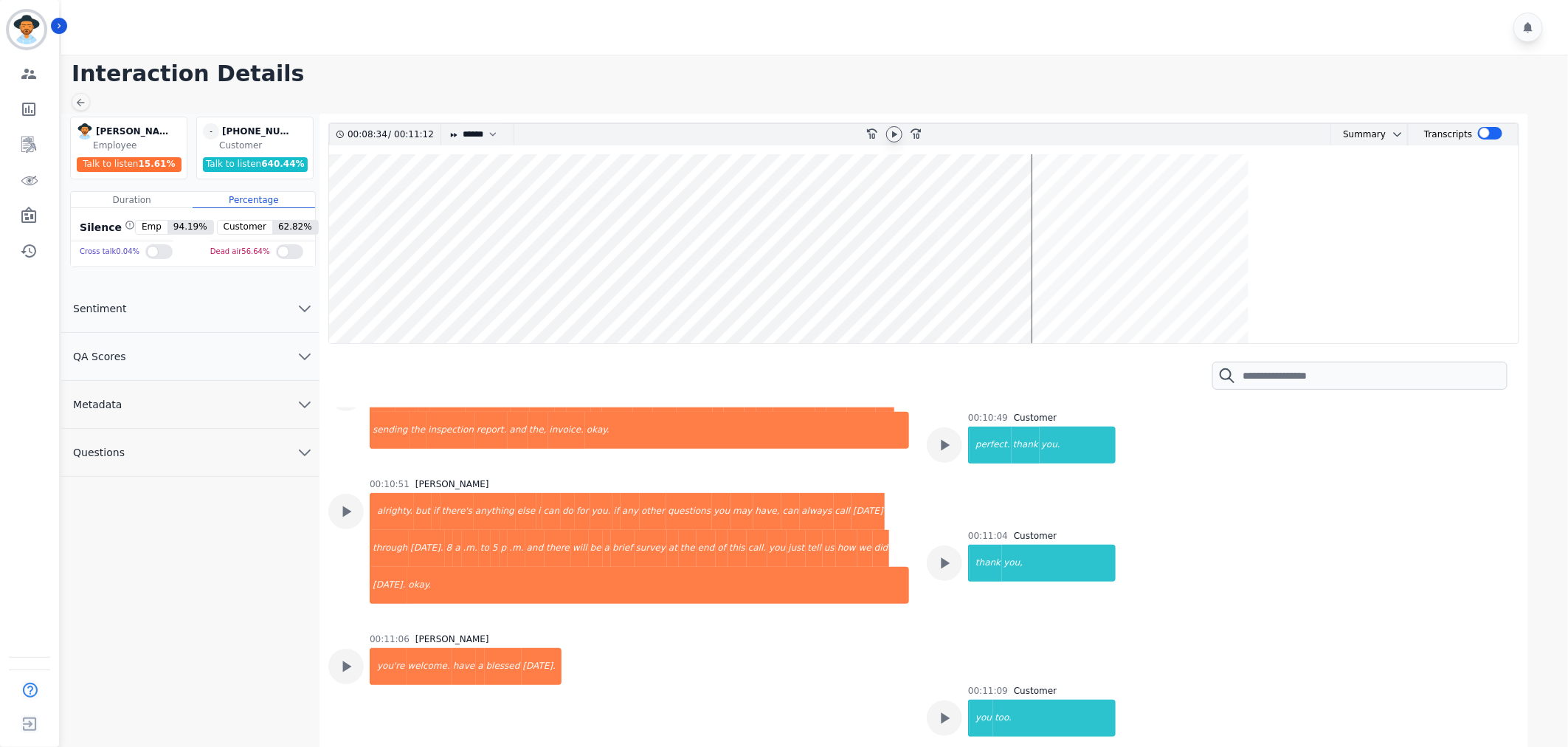
scroll to position [4517, 0]
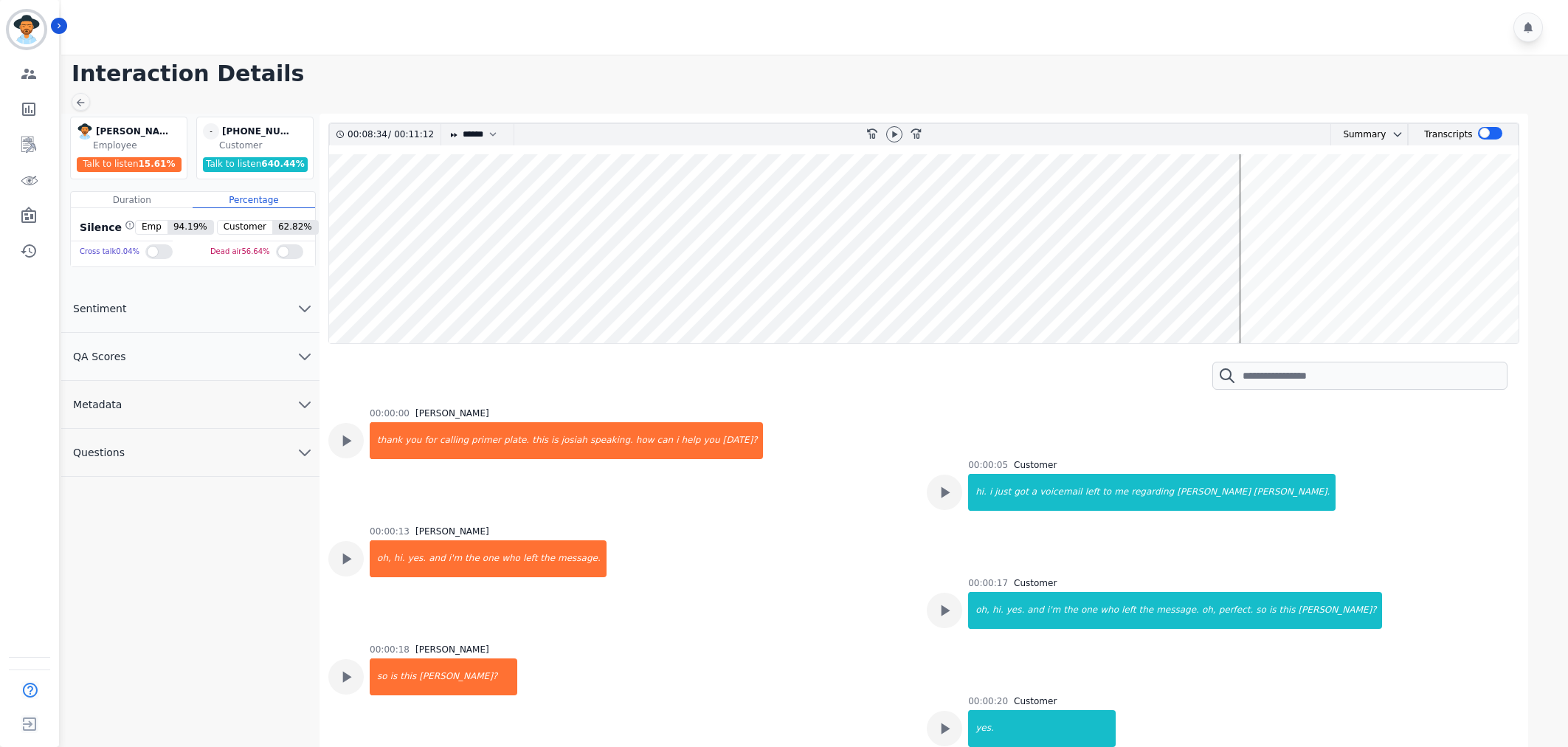
select select "****"
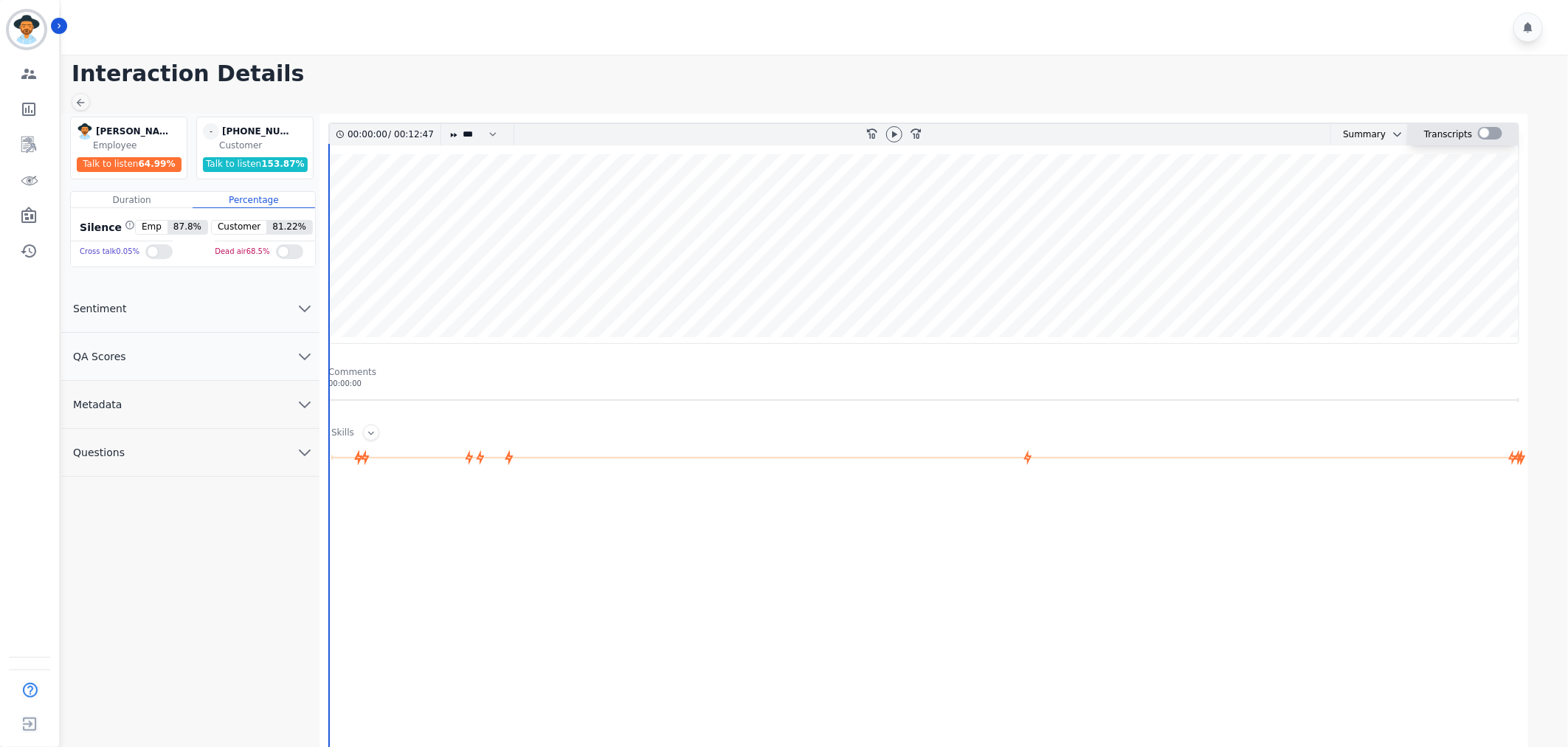
click at [1484, 138] on div at bounding box center [1490, 133] width 24 height 13
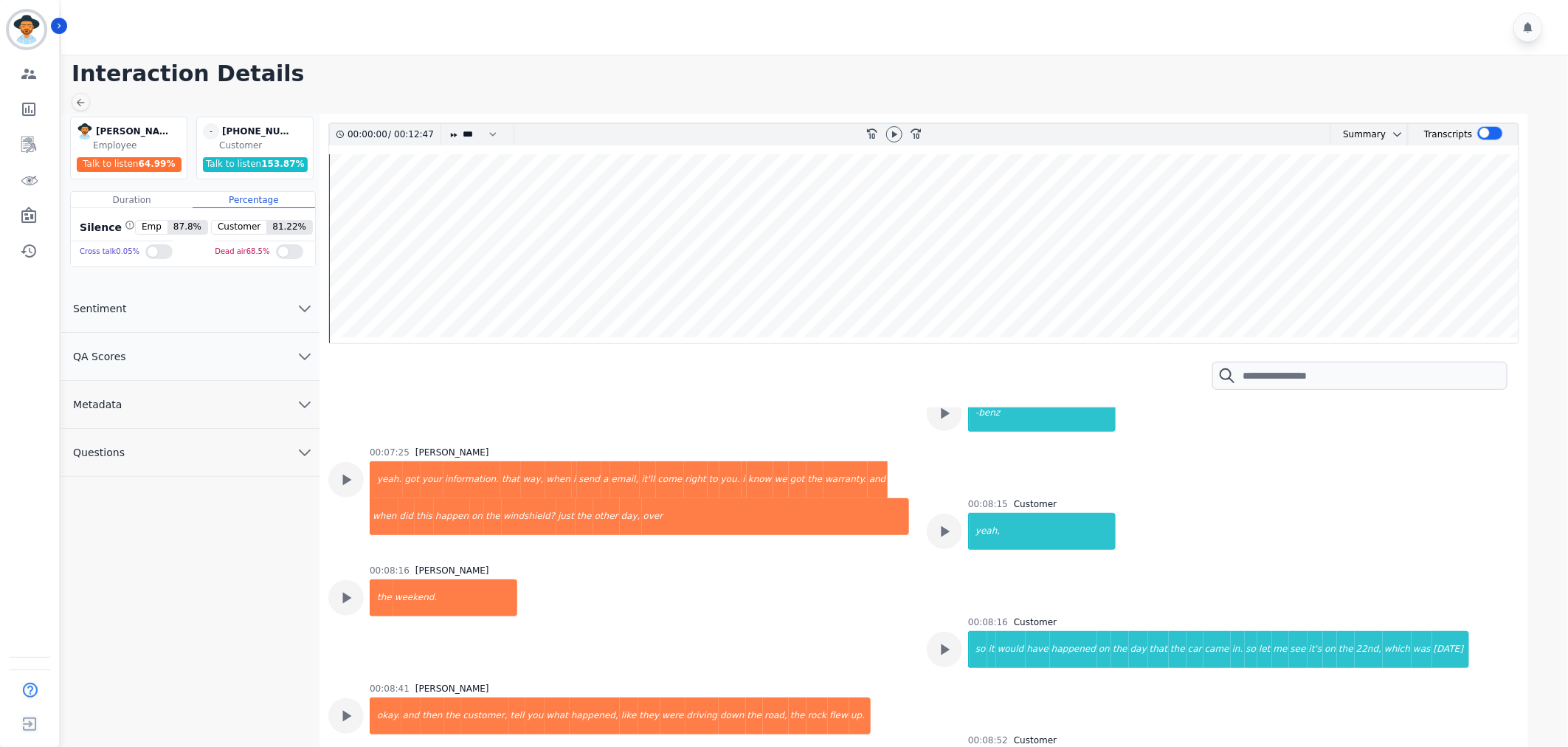
scroll to position [3688, 0]
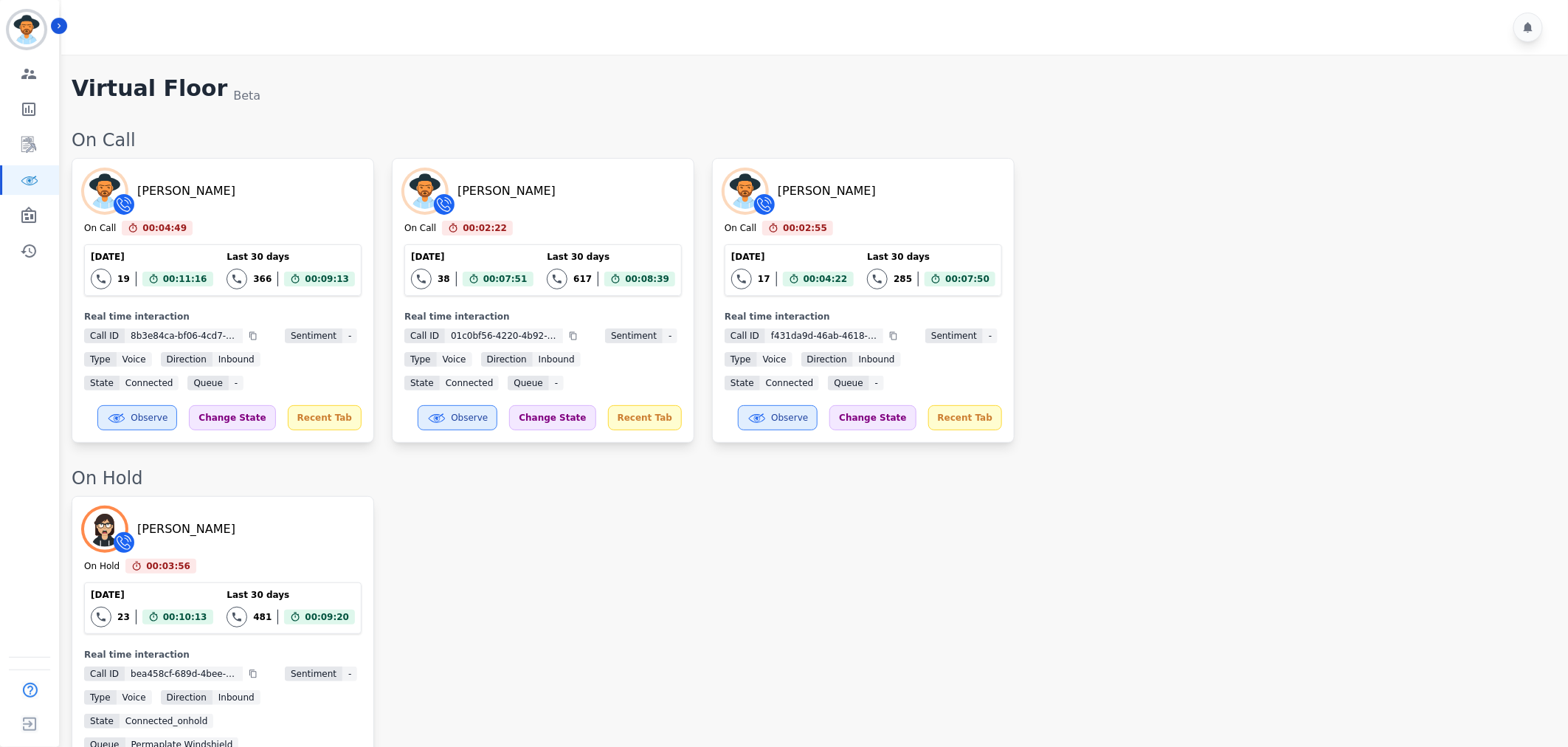
click at [1336, 406] on div "[PERSON_NAME] On Call 00:04:49 Current State: On Call [DATE] 19 Total interacti…" at bounding box center [812, 301] width 1482 height 285
